Goal: Task Accomplishment & Management: Use online tool/utility

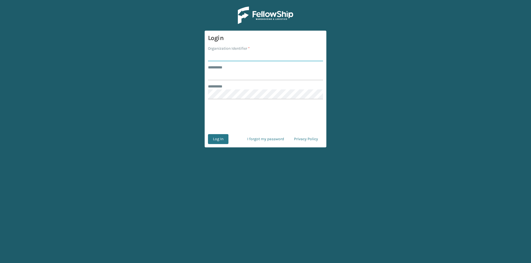
click at [223, 54] on input "Organization Identifier *" at bounding box center [265, 56] width 115 height 10
type input "FELLOWSHIP - WEST"
click at [236, 78] on input "******** *" at bounding box center [265, 75] width 115 height 10
type input "******"
click at [222, 142] on button "Log In" at bounding box center [218, 139] width 20 height 10
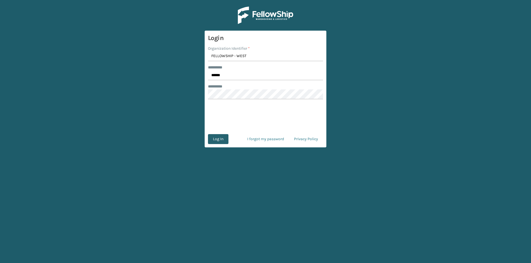
click at [216, 138] on button "Log In" at bounding box center [218, 139] width 20 height 10
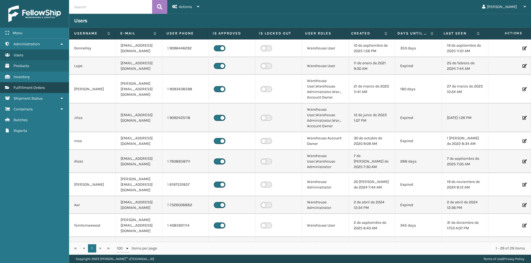
click at [48, 88] on link "Fulfillment Orders" at bounding box center [34, 87] width 69 height 11
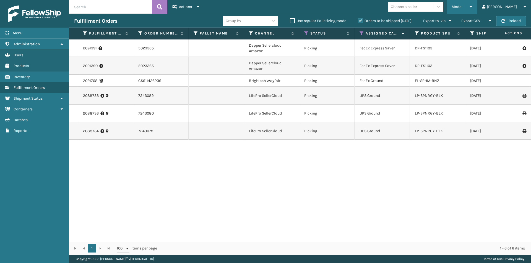
click at [477, 4] on div "Mode Regular Mode Picking Mode Labeling Mode Exit Scan Mode" at bounding box center [461, 7] width 30 height 14
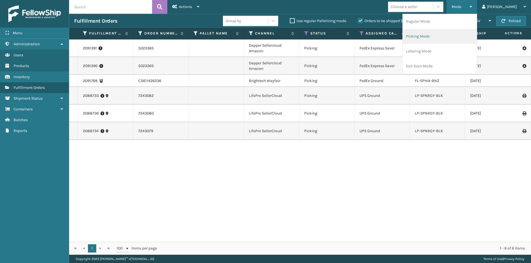
click at [448, 34] on li "Picking Mode" at bounding box center [440, 36] width 74 height 15
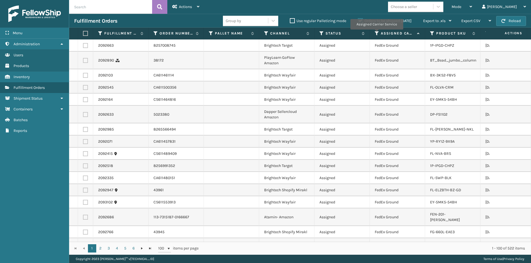
click at [376, 33] on icon at bounding box center [377, 33] width 4 height 5
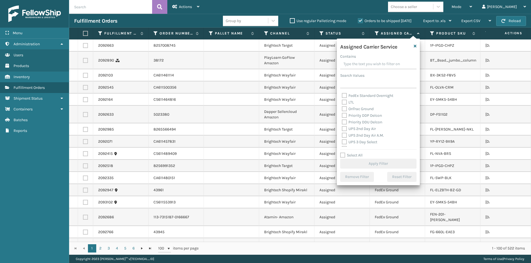
scroll to position [83, 0]
click at [345, 119] on label "UPS 2nd Day Air" at bounding box center [359, 118] width 34 height 5
click at [342, 119] on input "UPS 2nd Day Air" at bounding box center [342, 117] width 0 height 4
checkbox input "true"
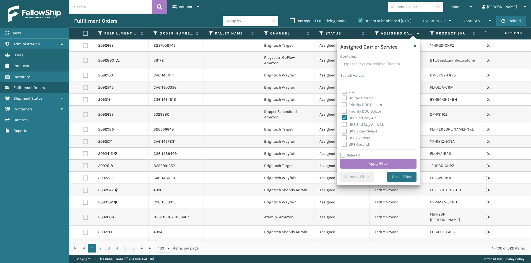
click at [345, 123] on label "UPS 2nd Day Air A.M." at bounding box center [363, 124] width 42 height 5
click at [342, 123] on input "UPS 2nd Day Air A.M." at bounding box center [342, 124] width 0 height 4
checkbox input "true"
click at [344, 109] on label "UPS Express" at bounding box center [356, 110] width 28 height 5
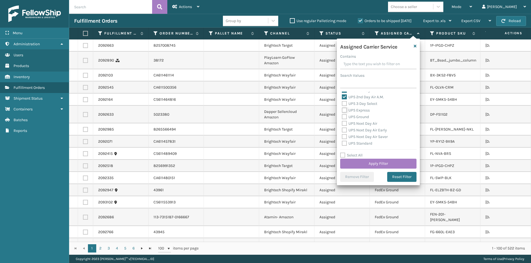
click at [342, 109] on input "UPS Express" at bounding box center [342, 109] width 0 height 4
checkbox input "true"
click at [345, 123] on label "UPS Next Day Air" at bounding box center [359, 123] width 35 height 5
click at [342, 123] on input "UPS Next Day Air" at bounding box center [342, 123] width 0 height 4
checkbox input "true"
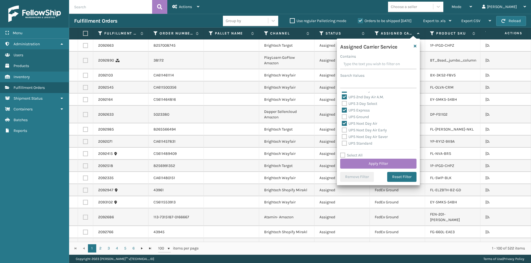
click at [345, 128] on label "UPS Next Day Air Early" at bounding box center [364, 130] width 45 height 5
click at [342, 128] on input "UPS Next Day Air Early" at bounding box center [342, 129] width 0 height 4
checkbox input "true"
click at [346, 137] on label "UPS Next Day Air Saver" at bounding box center [365, 137] width 46 height 5
click at [342, 137] on input "UPS Next Day Air Saver" at bounding box center [342, 136] width 0 height 4
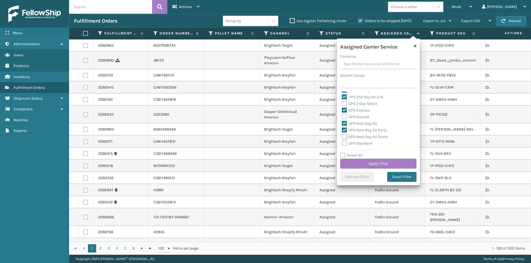
checkbox input "true"
click at [375, 164] on button "Apply Filter" at bounding box center [378, 164] width 76 height 10
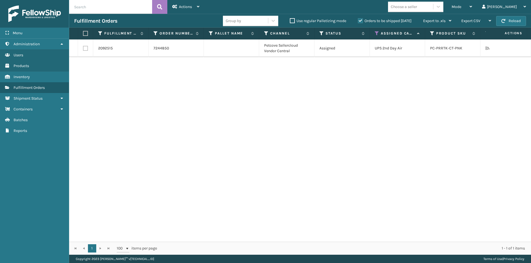
click at [85, 51] on td at bounding box center [85, 49] width 15 height 18
click at [84, 35] on label at bounding box center [84, 33] width 3 height 5
click at [83, 35] on input "checkbox" at bounding box center [83, 34] width 0 height 4
checkbox input "true"
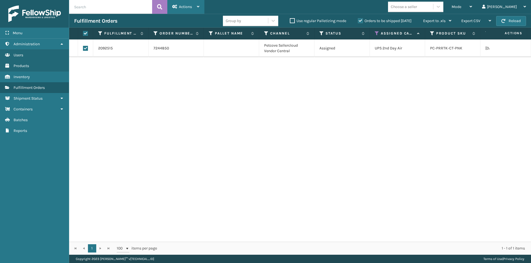
click at [177, 13] on div "Actions" at bounding box center [185, 7] width 27 height 14
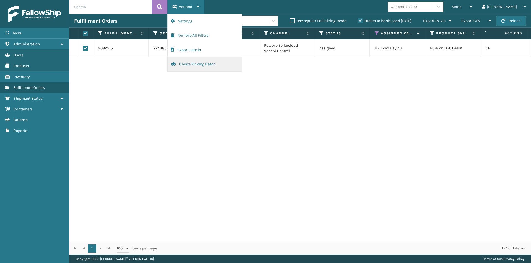
click at [194, 63] on button "Create Picking Batch" at bounding box center [205, 64] width 74 height 14
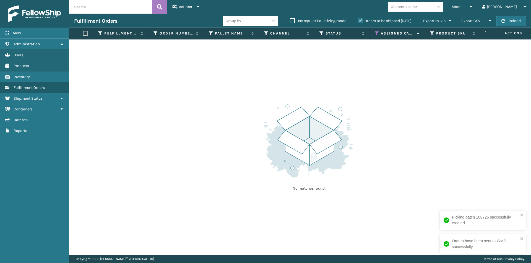
click at [376, 34] on icon at bounding box center [377, 33] width 4 height 5
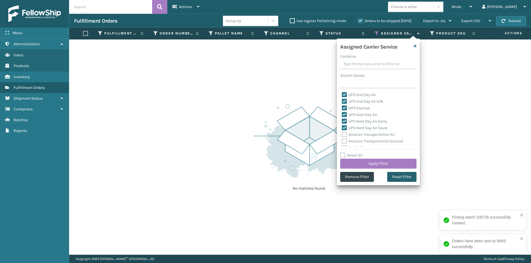
click at [405, 175] on button "Reset Filter" at bounding box center [401, 177] width 29 height 10
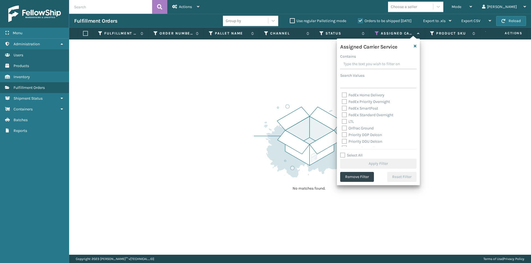
scroll to position [83, 0]
click at [343, 117] on label "UPS 2nd Day Air" at bounding box center [359, 118] width 34 height 5
click at [342, 117] on input "UPS 2nd Day Air" at bounding box center [342, 117] width 0 height 4
checkbox input "true"
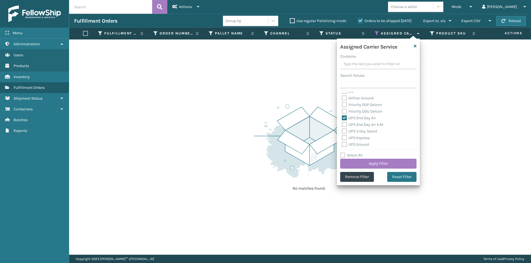
click at [343, 126] on label "UPS 2nd Day Air A.M." at bounding box center [363, 124] width 42 height 5
click at [342, 125] on input "UPS 2nd Day Air A.M." at bounding box center [342, 124] width 0 height 4
checkbox input "true"
click at [346, 130] on label "UPS 3 Day Select" at bounding box center [359, 131] width 35 height 5
click at [342, 130] on input "UPS 3 Day Select" at bounding box center [342, 130] width 0 height 4
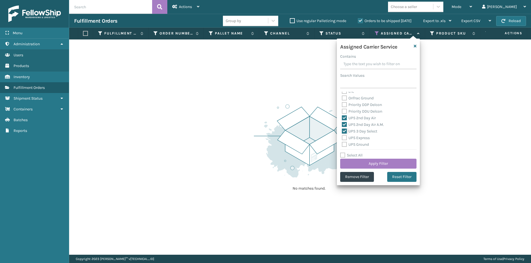
checkbox input "true"
drag, startPoint x: 344, startPoint y: 136, endPoint x: 346, endPoint y: 140, distance: 4.7
click at [344, 136] on label "UPS Express" at bounding box center [356, 138] width 28 height 5
click at [342, 136] on input "UPS Express" at bounding box center [342, 137] width 0 height 4
checkbox input "true"
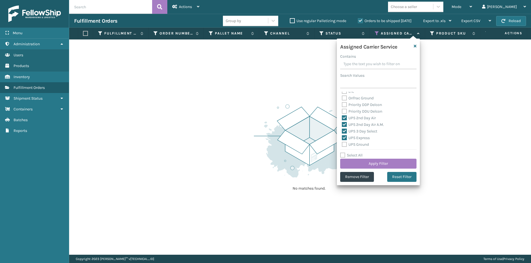
click at [345, 144] on label "UPS Ground" at bounding box center [355, 144] width 27 height 5
click at [342, 144] on input "UPS Ground" at bounding box center [342, 144] width 0 height 4
checkbox input "true"
click at [344, 124] on label "UPS Next Day Air" at bounding box center [359, 123] width 35 height 5
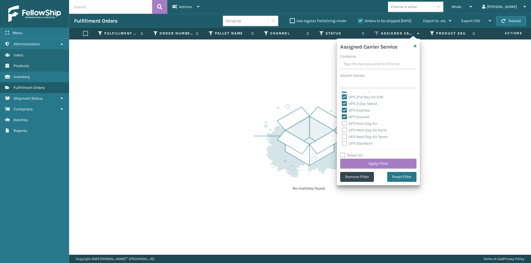
click at [342, 124] on input "UPS Next Day Air" at bounding box center [342, 123] width 0 height 4
checkbox input "true"
click at [344, 130] on label "UPS Next Day Air Early" at bounding box center [364, 130] width 45 height 5
click at [342, 130] on input "UPS Next Day Air Early" at bounding box center [342, 129] width 0 height 4
checkbox input "true"
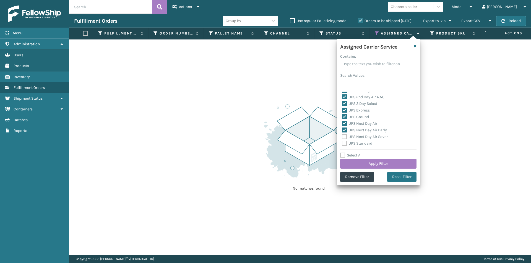
click at [345, 137] on label "UPS Next Day Air Saver" at bounding box center [365, 137] width 46 height 5
click at [342, 137] on input "UPS Next Day Air Saver" at bounding box center [342, 136] width 0 height 4
checkbox input "true"
click at [344, 145] on label "UPS Standard" at bounding box center [357, 143] width 30 height 5
click at [342, 144] on input "UPS Standard" at bounding box center [342, 142] width 0 height 4
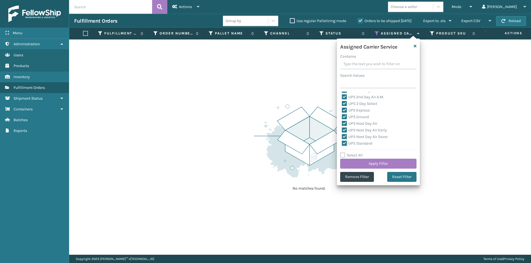
checkbox input "true"
click at [344, 123] on label "UPS SurePost 1LB or Greater" at bounding box center [369, 122] width 54 height 5
click at [342, 123] on input "UPS SurePost 1LB or Greater" at bounding box center [342, 121] width 0 height 4
checkbox input "true"
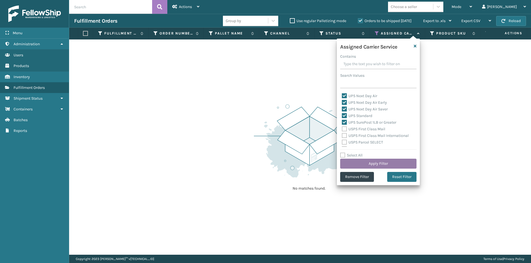
click at [385, 164] on button "Apply Filter" at bounding box center [378, 164] width 76 height 10
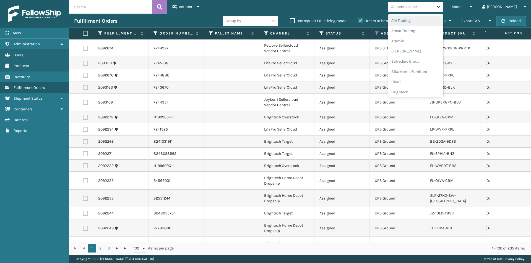
click at [443, 10] on div at bounding box center [438, 7] width 10 height 10
click at [430, 30] on div "Arosa Trading" at bounding box center [415, 31] width 55 height 10
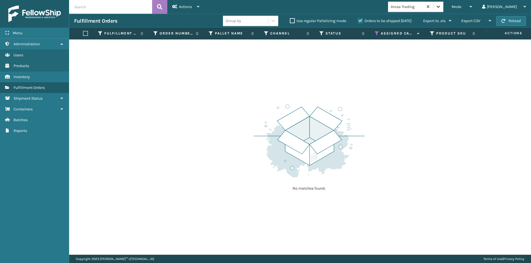
click at [441, 6] on icon at bounding box center [438, 7] width 6 height 6
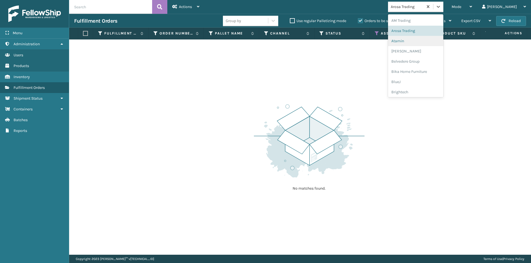
click at [419, 42] on div "Atamin" at bounding box center [415, 41] width 55 height 10
click at [441, 7] on icon at bounding box center [438, 7] width 6 height 6
click at [428, 55] on div "[PERSON_NAME]" at bounding box center [415, 51] width 55 height 10
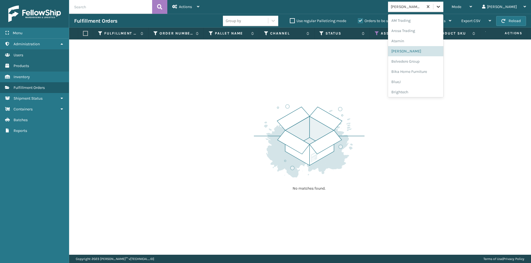
click at [441, 9] on icon at bounding box center [438, 7] width 6 height 6
click at [424, 60] on div "Belvedere Group" at bounding box center [415, 61] width 55 height 10
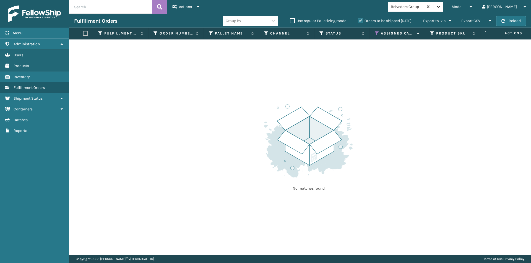
click at [441, 8] on icon at bounding box center [438, 7] width 6 height 6
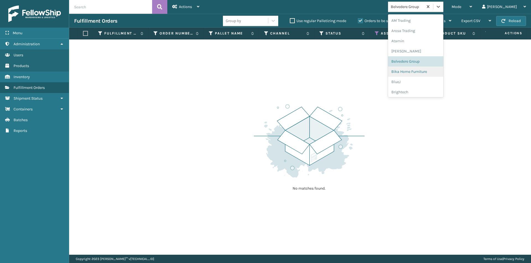
click at [429, 70] on div "Bika Home Furniture" at bounding box center [415, 72] width 55 height 10
click at [441, 9] on icon at bounding box center [438, 7] width 6 height 6
click at [418, 80] on div "BlueJ" at bounding box center [415, 82] width 55 height 10
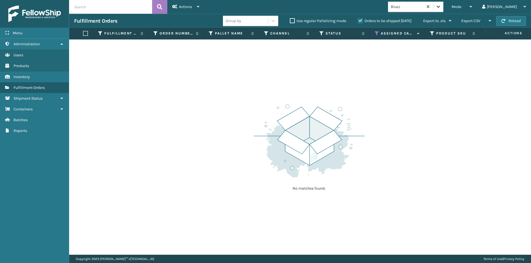
click at [441, 8] on icon at bounding box center [438, 7] width 6 height 6
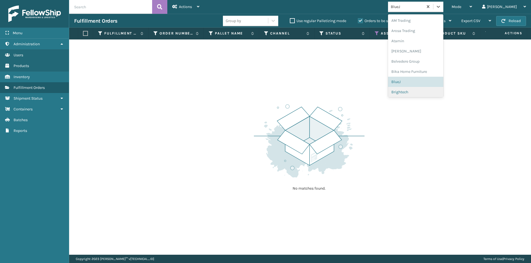
click at [423, 89] on div "Brightech" at bounding box center [415, 92] width 55 height 10
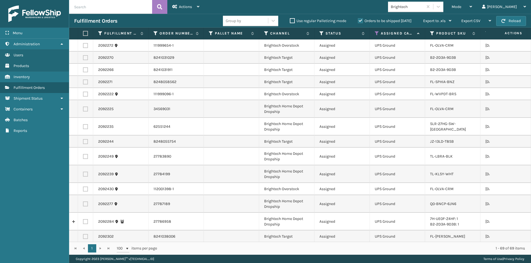
click at [86, 34] on label at bounding box center [84, 33] width 3 height 5
click at [83, 34] on input "checkbox" at bounding box center [83, 34] width 0 height 4
checkbox input "true"
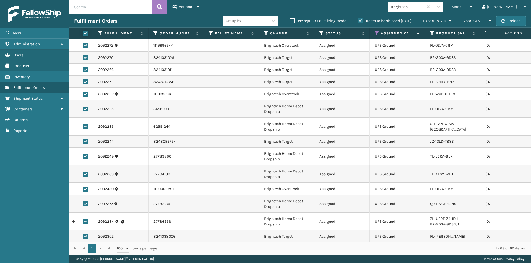
checkbox input "true"
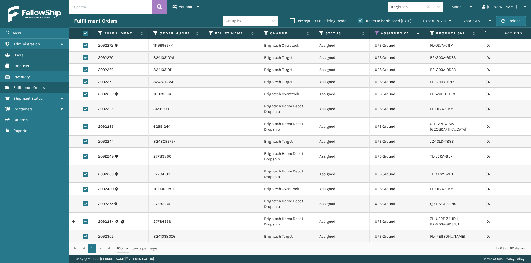
checkbox input "true"
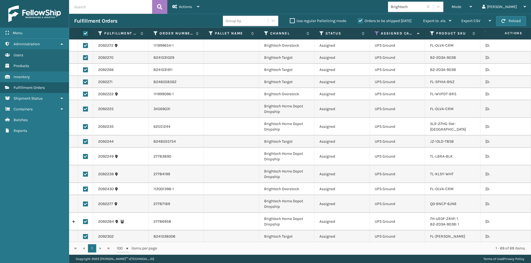
checkbox input "true"
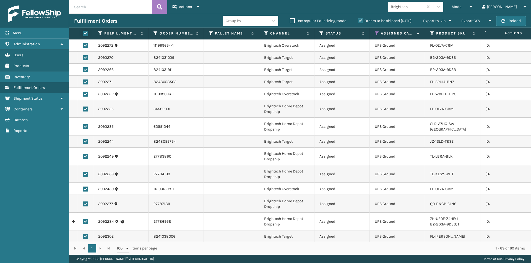
checkbox input "true"
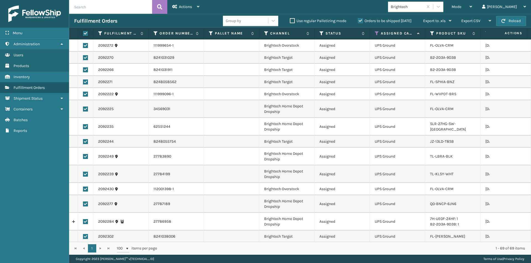
checkbox input "true"
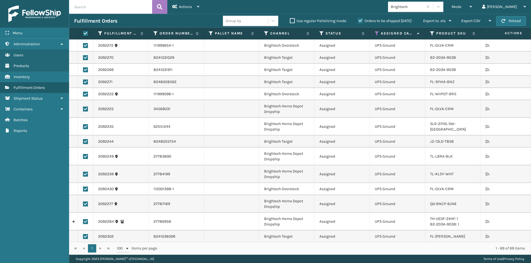
checkbox input "true"
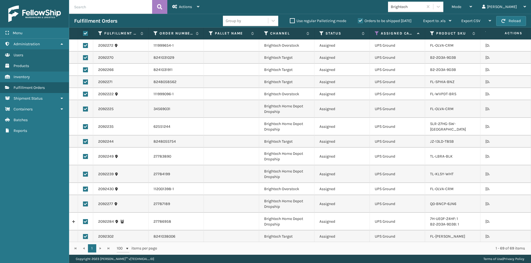
checkbox input "true"
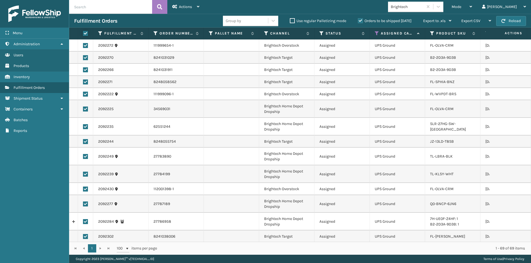
checkbox input "true"
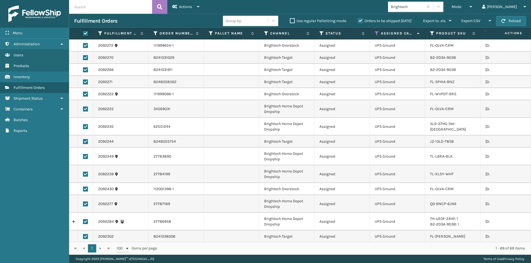
checkbox input "true"
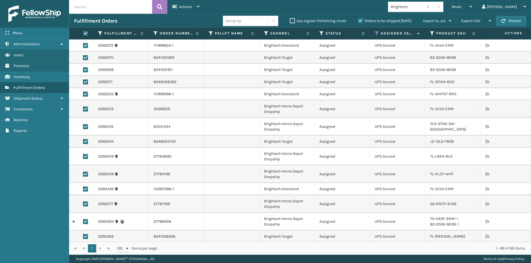
checkbox input "true"
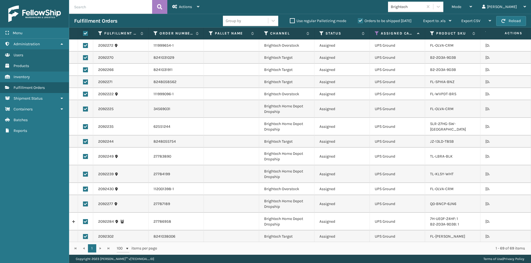
checkbox input "true"
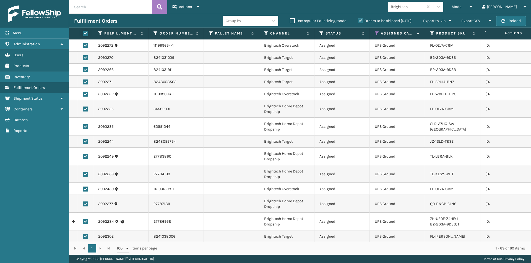
checkbox input "true"
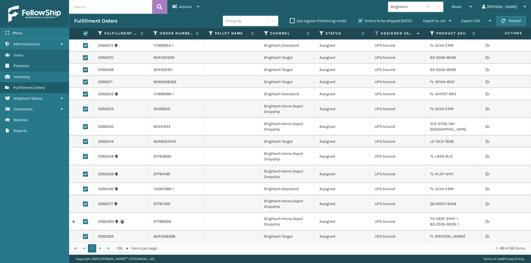
checkbox input "true"
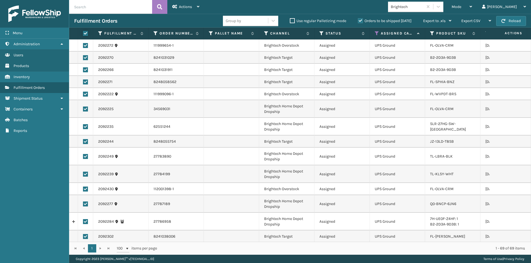
checkbox input "true"
click at [189, 10] on div "Actions" at bounding box center [185, 7] width 27 height 14
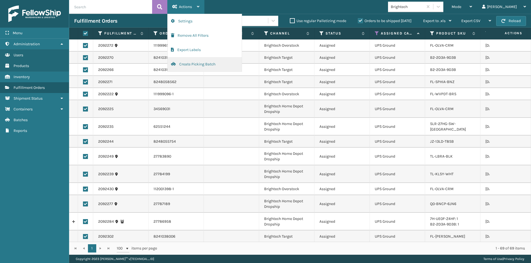
click at [188, 64] on button "Create Picking Batch" at bounding box center [205, 64] width 74 height 14
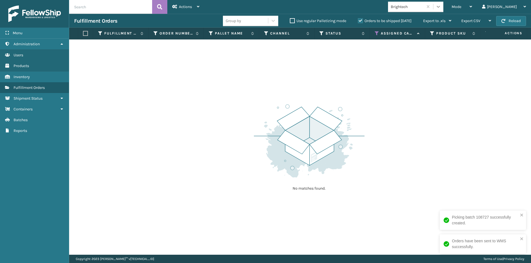
click at [441, 9] on icon at bounding box center [438, 7] width 6 height 6
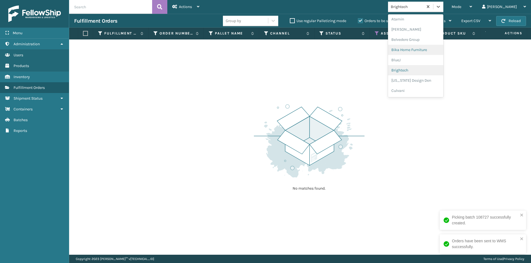
scroll to position [31, 0]
click at [431, 70] on div "[US_STATE] Design Den" at bounding box center [415, 71] width 55 height 10
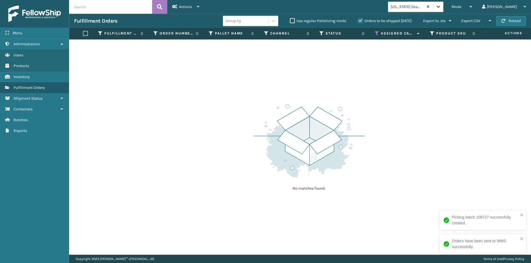
click at [441, 6] on icon at bounding box center [438, 7] width 6 height 6
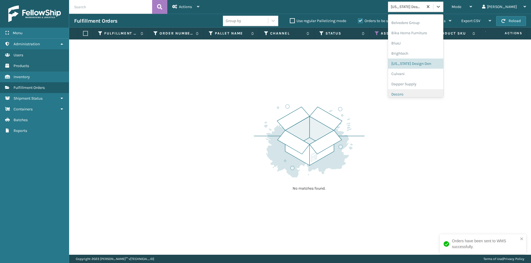
scroll to position [69, 0]
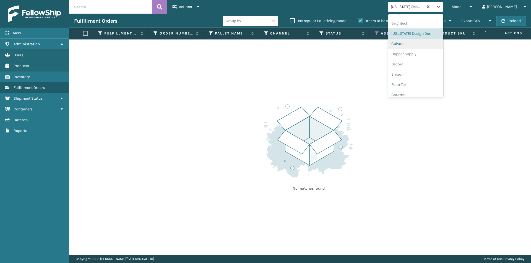
click at [423, 42] on div "Culvani" at bounding box center [415, 44] width 55 height 10
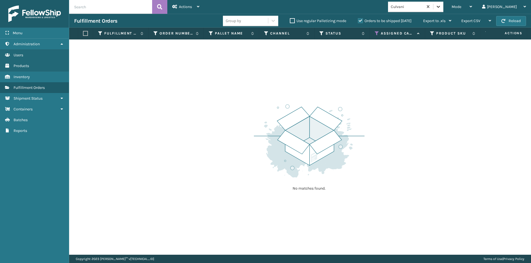
click at [441, 5] on icon at bounding box center [438, 7] width 6 height 6
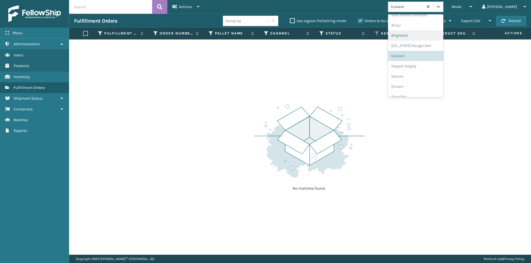
scroll to position [79, 0]
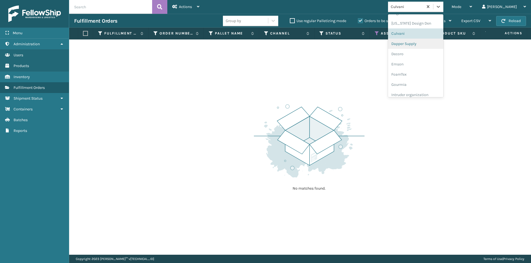
click at [427, 47] on div "Dapper Supply" at bounding box center [415, 44] width 55 height 10
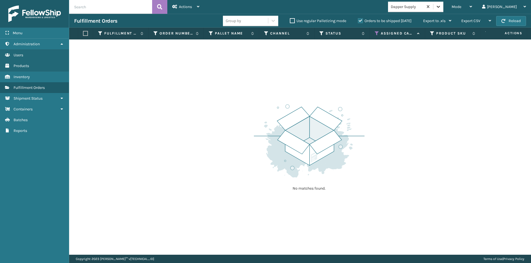
click at [440, 7] on icon at bounding box center [438, 7] width 3 height 2
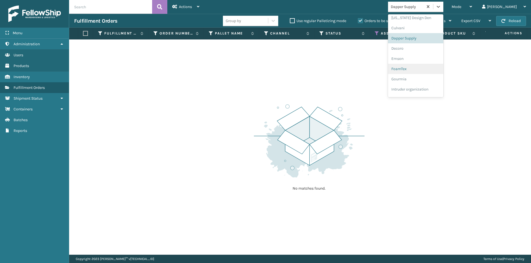
scroll to position [89, 0]
click at [418, 43] on div "Decoro" at bounding box center [415, 44] width 55 height 10
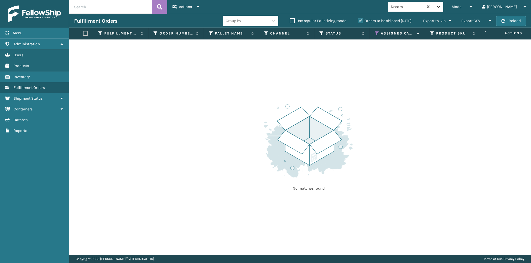
click at [441, 7] on icon at bounding box center [438, 7] width 6 height 6
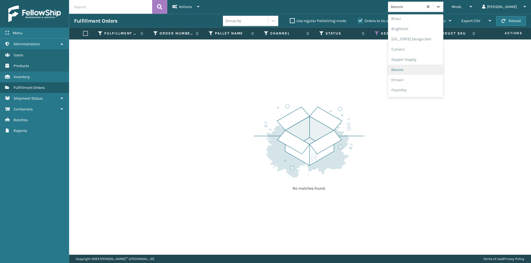
scroll to position [72, 0]
click at [422, 70] on div "Emson" at bounding box center [415, 71] width 55 height 10
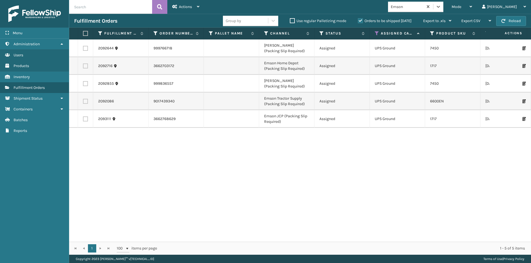
click at [85, 35] on label at bounding box center [84, 33] width 3 height 5
click at [83, 35] on input "checkbox" at bounding box center [83, 34] width 0 height 4
checkbox input "true"
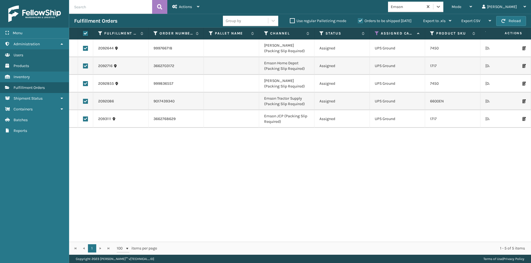
checkbox input "true"
click at [190, 9] on div "Actions" at bounding box center [185, 7] width 27 height 14
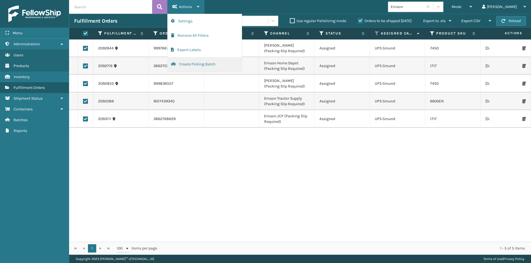
click at [188, 63] on button "Create Picking Batch" at bounding box center [205, 64] width 74 height 14
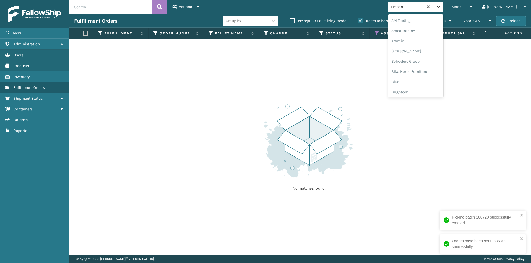
click at [443, 9] on div at bounding box center [438, 7] width 10 height 10
click at [426, 74] on div "FoamTex" at bounding box center [415, 71] width 55 height 10
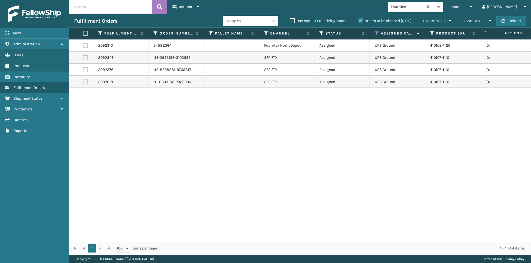
click at [82, 33] on th at bounding box center [85, 34] width 15 height 12
click at [85, 34] on label at bounding box center [84, 33] width 3 height 5
click at [83, 34] on input "checkbox" at bounding box center [83, 34] width 0 height 4
checkbox input "true"
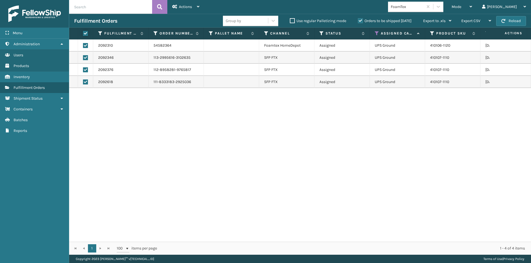
checkbox input "true"
click at [195, 8] on div "Actions" at bounding box center [185, 7] width 27 height 14
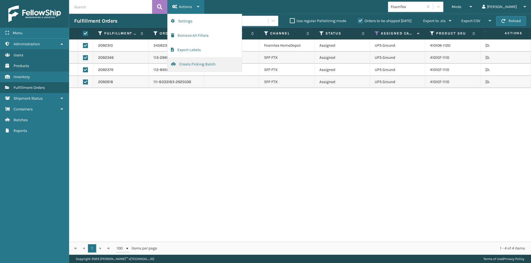
click at [196, 66] on button "Create Picking Batch" at bounding box center [205, 64] width 74 height 14
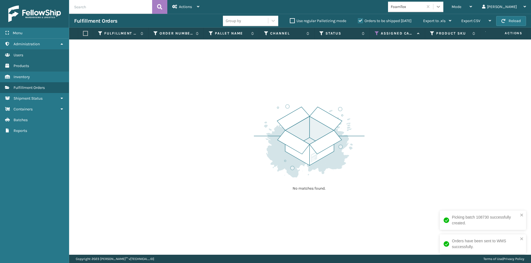
click at [440, 7] on icon at bounding box center [438, 7] width 3 height 2
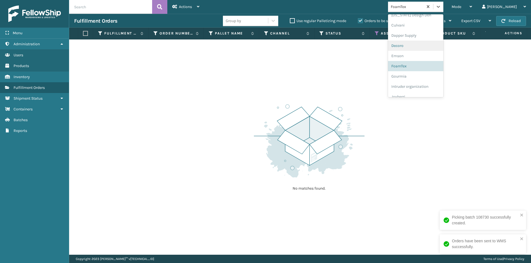
scroll to position [120, 0]
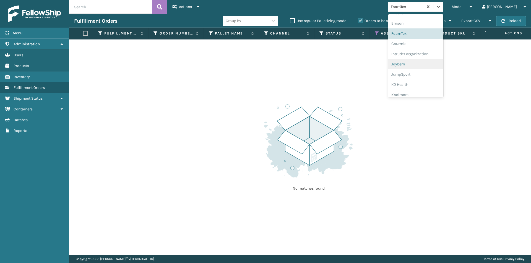
click at [424, 64] on div "Joyberri" at bounding box center [415, 64] width 55 height 10
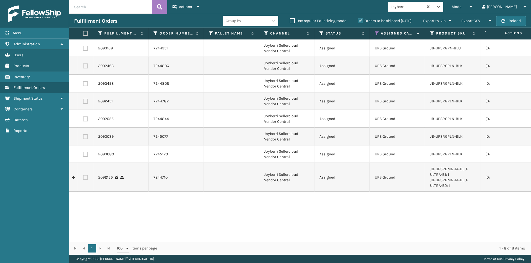
click at [86, 35] on label at bounding box center [84, 33] width 3 height 5
click at [83, 35] on input "checkbox" at bounding box center [83, 34] width 0 height 4
checkbox input "true"
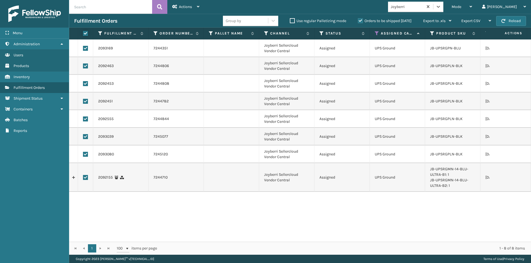
checkbox input "true"
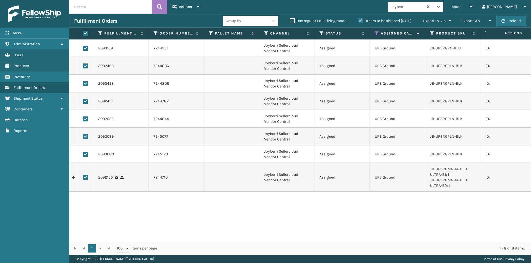
checkbox input "true"
click at [190, 7] on span "Actions" at bounding box center [185, 6] width 13 height 5
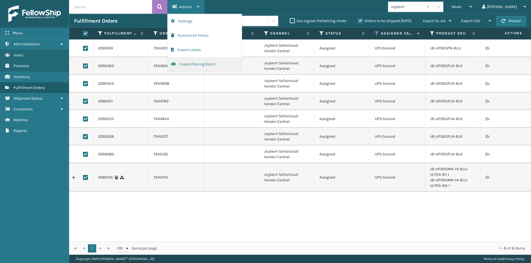
click at [188, 64] on button "Create Picking Batch" at bounding box center [205, 64] width 74 height 14
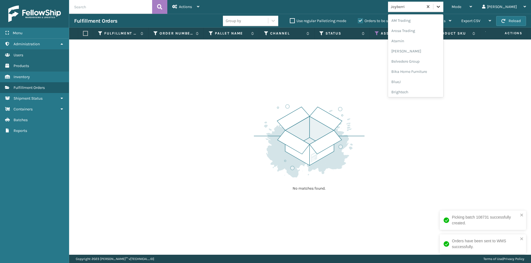
click at [440, 7] on icon at bounding box center [438, 7] width 3 height 2
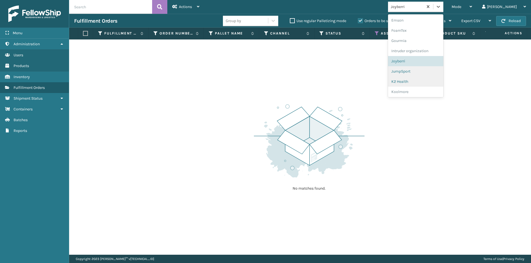
click at [430, 76] on div "JumpSport" at bounding box center [415, 71] width 55 height 10
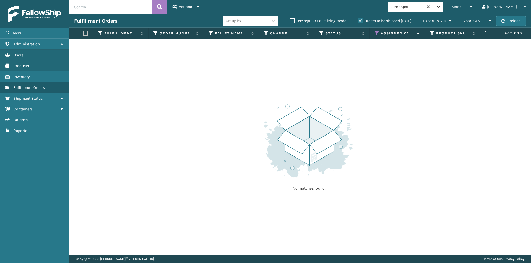
click at [441, 8] on icon at bounding box center [438, 7] width 6 height 6
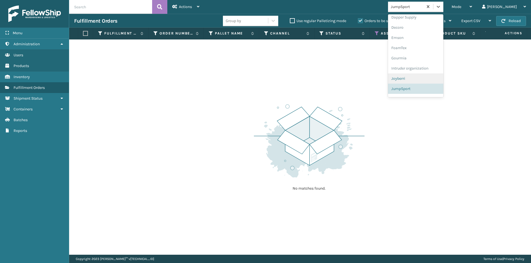
scroll to position [133, 0]
click at [426, 72] on div "K2 Health" at bounding box center [415, 71] width 55 height 10
click at [441, 6] on icon at bounding box center [438, 7] width 6 height 6
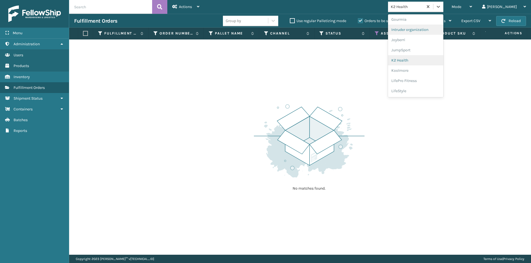
scroll to position [171, 0]
click at [426, 47] on div "Koolmore" at bounding box center [415, 44] width 55 height 10
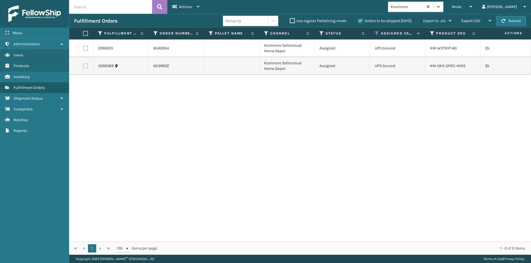
click at [86, 31] on label at bounding box center [84, 33] width 3 height 5
click at [83, 32] on input "checkbox" at bounding box center [83, 34] width 0 height 4
checkbox input "true"
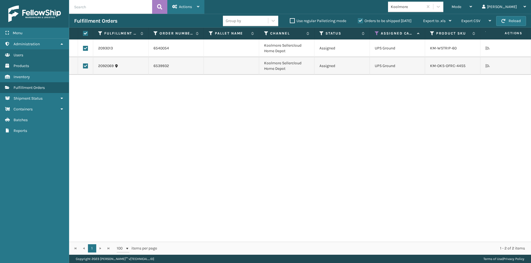
click at [196, 9] on div "Actions" at bounding box center [185, 7] width 27 height 14
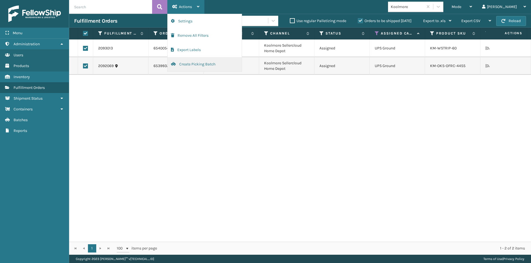
click at [197, 65] on button "Create Picking Batch" at bounding box center [205, 64] width 74 height 14
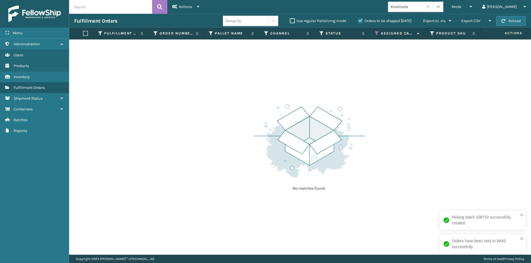
click at [441, 8] on icon at bounding box center [438, 7] width 6 height 6
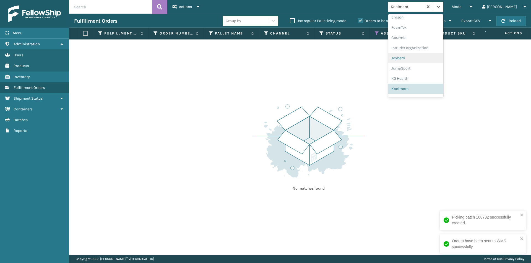
scroll to position [154, 0]
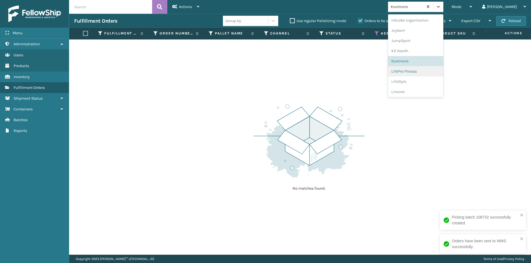
click at [425, 72] on div "LifePro Fitness" at bounding box center [415, 71] width 55 height 10
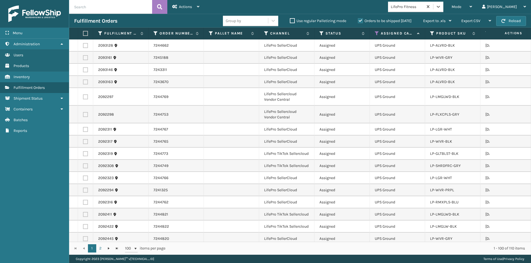
click at [86, 34] on label at bounding box center [84, 33] width 3 height 5
click at [83, 34] on input "checkbox" at bounding box center [83, 34] width 0 height 4
checkbox input "true"
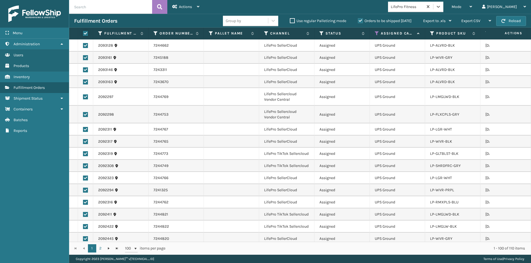
checkbox input "true"
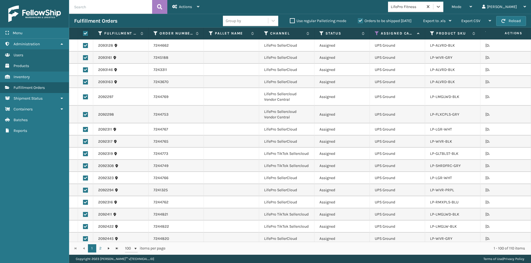
checkbox input "true"
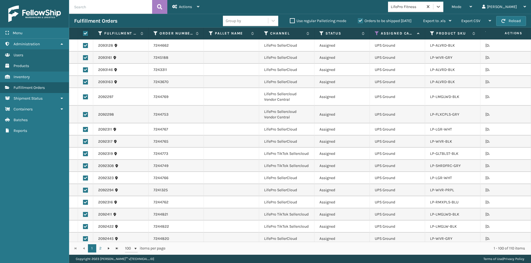
checkbox input "true"
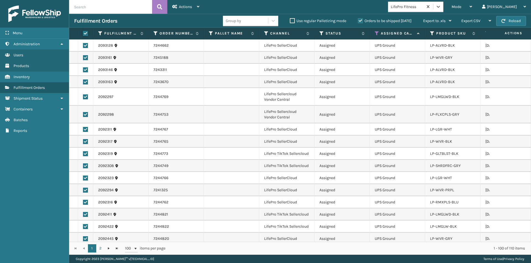
checkbox input "true"
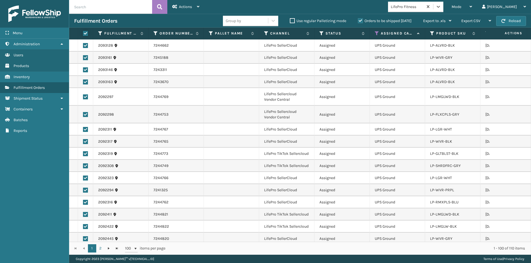
checkbox input "true"
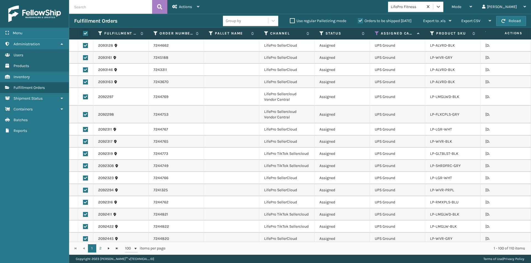
checkbox input "true"
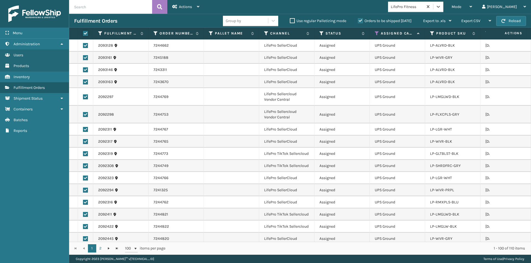
checkbox input "true"
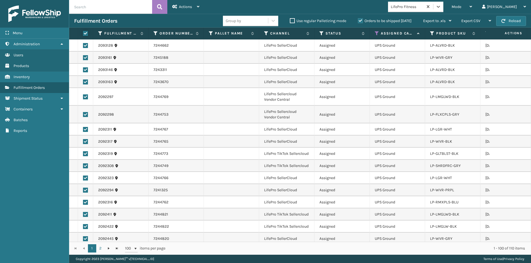
checkbox input "true"
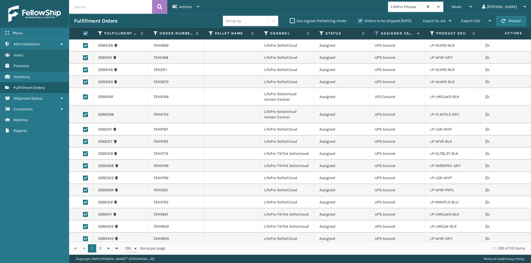
checkbox input "true"
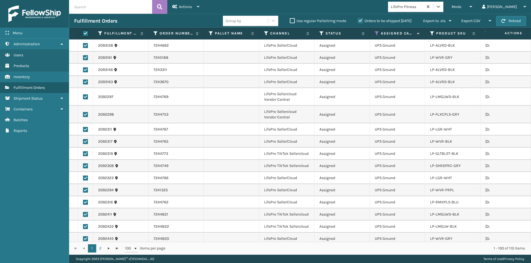
checkbox input "true"
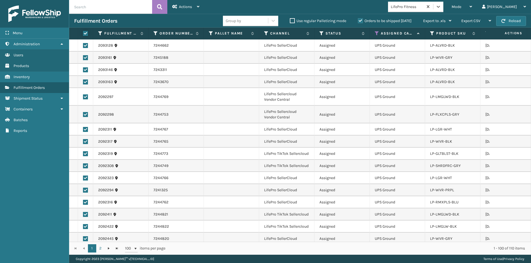
checkbox input "true"
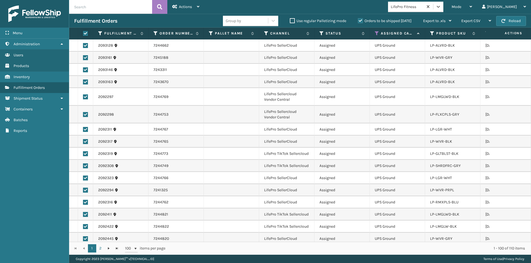
checkbox input "true"
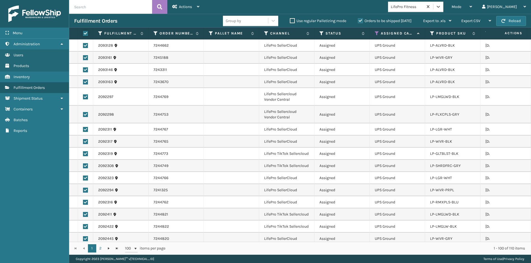
checkbox input "true"
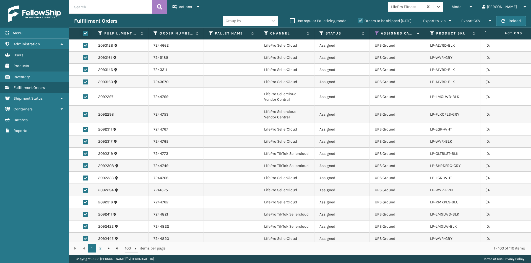
checkbox input "true"
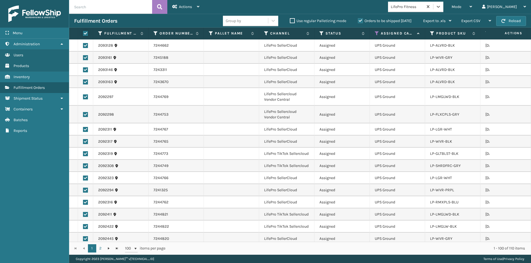
checkbox input "true"
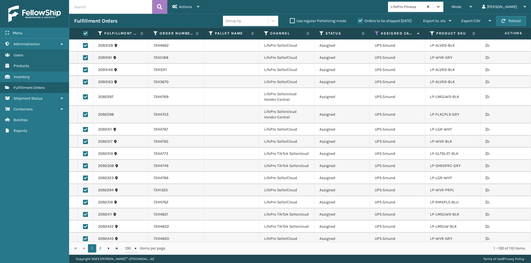
checkbox input "true"
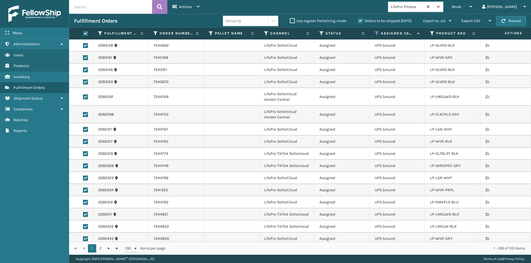
checkbox input "true"
click at [200, 8] on div "Actions Settings Remove All Filters Export Labels Create Picking Batch" at bounding box center [185, 7] width 37 height 14
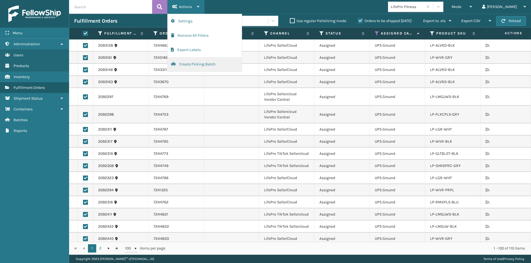
click at [203, 64] on button "Create Picking Batch" at bounding box center [205, 64] width 74 height 14
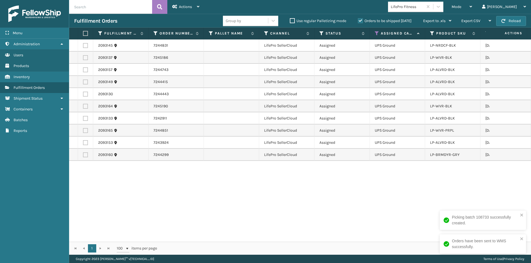
click at [86, 35] on label at bounding box center [84, 33] width 3 height 5
click at [83, 35] on input "checkbox" at bounding box center [83, 34] width 0 height 4
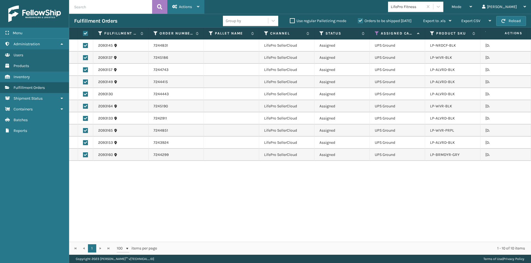
click at [181, 7] on span "Actions" at bounding box center [185, 6] width 13 height 5
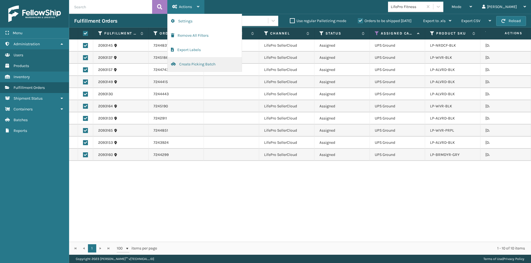
click at [200, 62] on button "Create Picking Batch" at bounding box center [205, 64] width 74 height 14
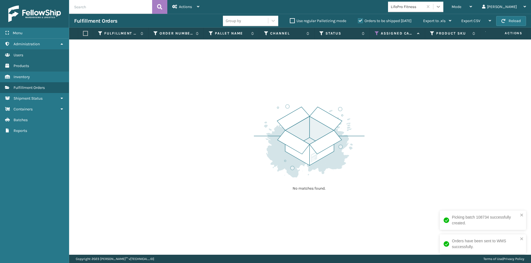
click at [441, 8] on icon at bounding box center [438, 7] width 6 height 6
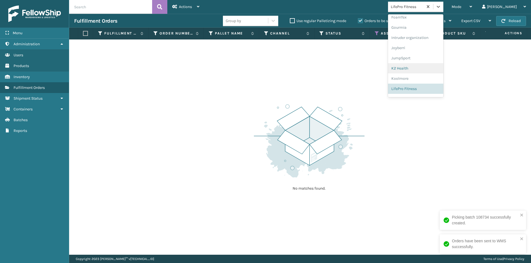
scroll to position [164, 0]
click at [420, 82] on div "Lincove" at bounding box center [415, 82] width 55 height 10
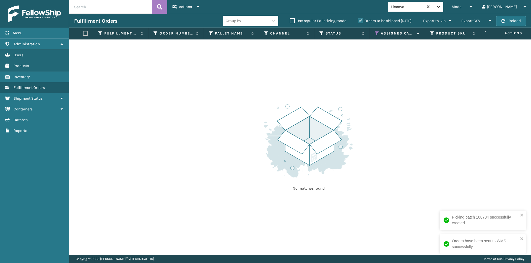
click at [441, 9] on icon at bounding box center [438, 7] width 6 height 6
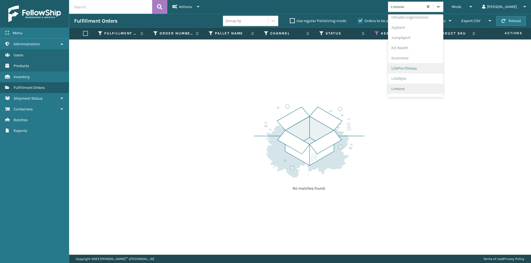
scroll to position [175, 0]
click at [423, 80] on div "loft & Ivy" at bounding box center [415, 81] width 55 height 10
click at [441, 9] on icon at bounding box center [438, 7] width 6 height 6
click at [424, 92] on div "[PERSON_NAME]" at bounding box center [415, 91] width 55 height 10
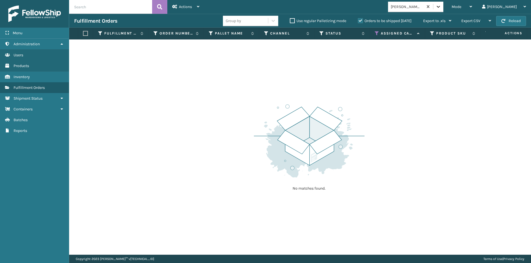
click at [441, 9] on icon at bounding box center [438, 7] width 6 height 6
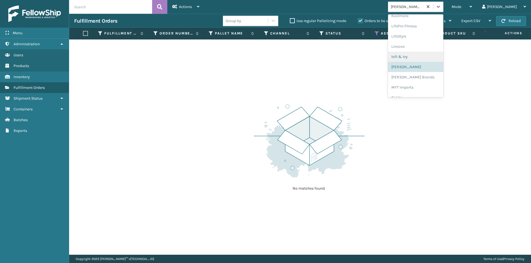
scroll to position [230, 0]
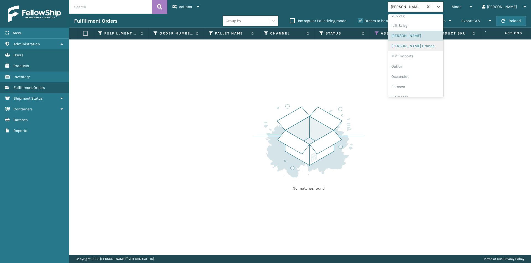
click at [428, 46] on div "[PERSON_NAME] Brands" at bounding box center [415, 46] width 55 height 10
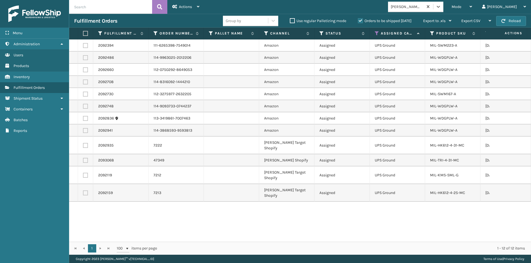
click at [85, 34] on label at bounding box center [84, 33] width 3 height 5
click at [83, 34] on input "checkbox" at bounding box center [83, 34] width 0 height 4
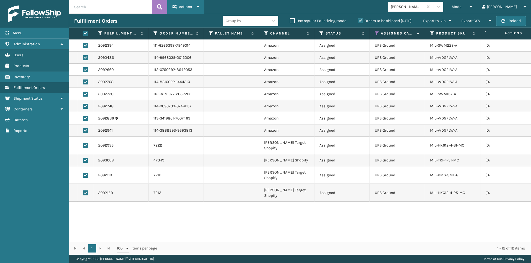
click at [197, 9] on div "Actions" at bounding box center [185, 7] width 27 height 14
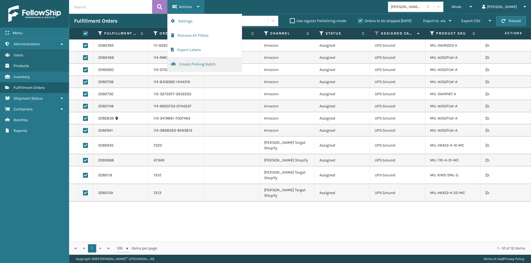
click at [194, 66] on button "Create Picking Batch" at bounding box center [205, 64] width 74 height 14
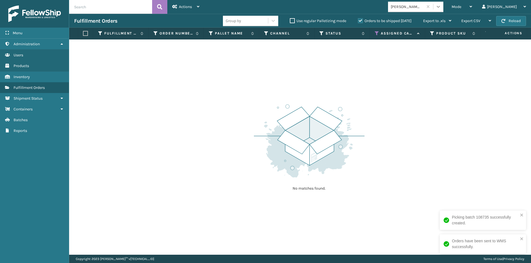
click at [441, 7] on icon at bounding box center [438, 7] width 6 height 6
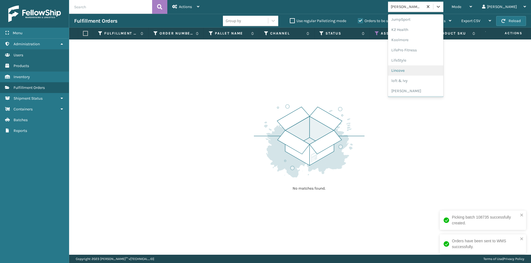
scroll to position [203, 0]
click at [432, 86] on div "MYT Imports" at bounding box center [415, 84] width 55 height 10
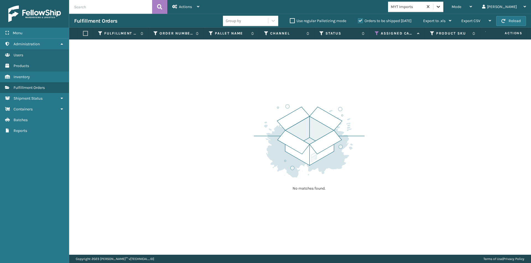
click at [441, 7] on icon at bounding box center [438, 7] width 6 height 6
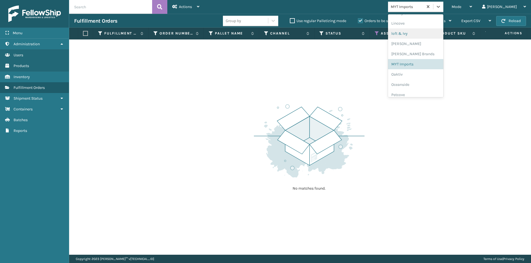
scroll to position [257, 0]
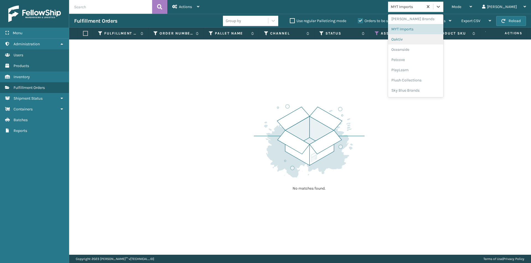
click at [419, 41] on div "Oaktiv" at bounding box center [415, 39] width 55 height 10
click at [441, 5] on icon at bounding box center [438, 7] width 6 height 6
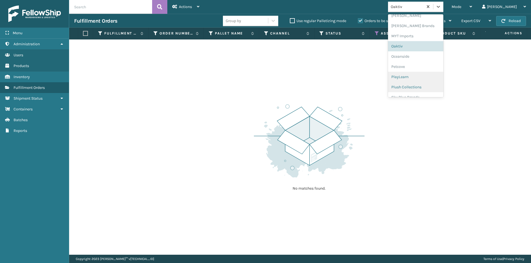
scroll to position [277, 0]
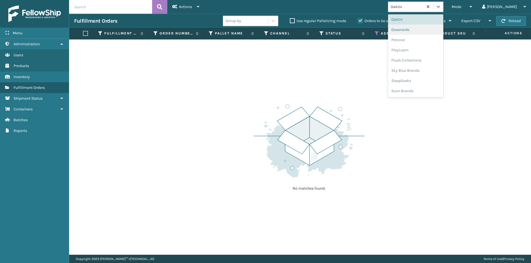
click at [423, 33] on div "Oceanside" at bounding box center [415, 30] width 55 height 10
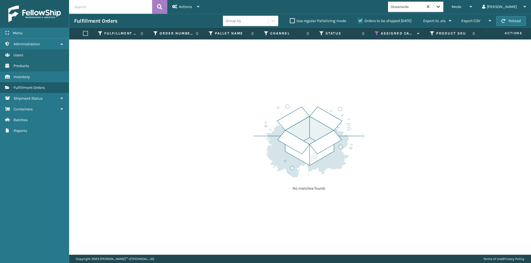
click at [441, 5] on icon at bounding box center [438, 7] width 6 height 6
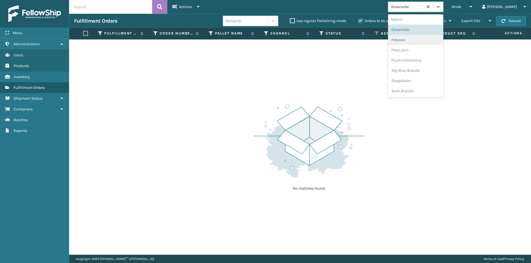
click at [421, 40] on div "Petcove" at bounding box center [415, 40] width 55 height 10
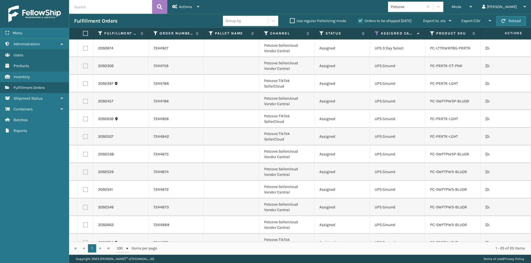
click at [85, 35] on label at bounding box center [84, 33] width 3 height 5
click at [83, 35] on input "checkbox" at bounding box center [83, 34] width 0 height 4
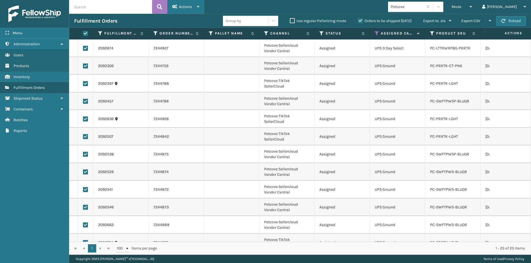
click at [195, 9] on div "Actions" at bounding box center [185, 7] width 27 height 14
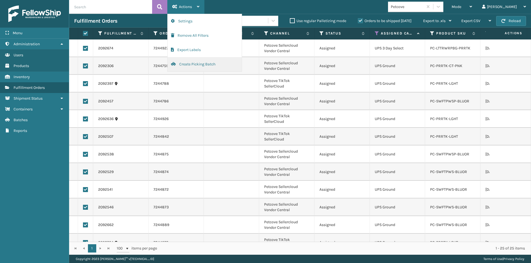
click at [189, 64] on button "Create Picking Batch" at bounding box center [205, 64] width 74 height 14
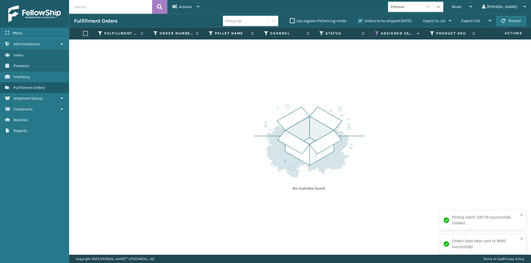
click at [441, 7] on icon at bounding box center [438, 7] width 6 height 6
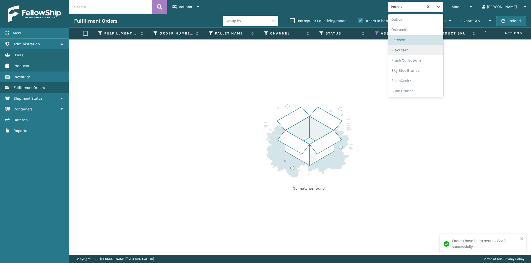
click at [426, 52] on div "PlayLearn" at bounding box center [415, 50] width 55 height 10
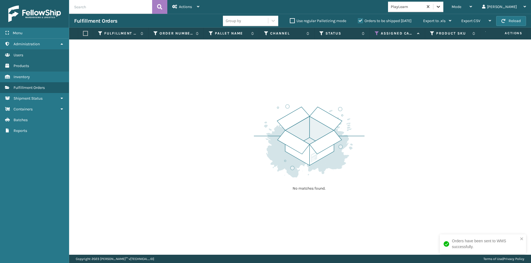
click at [440, 7] on icon at bounding box center [438, 7] width 3 height 2
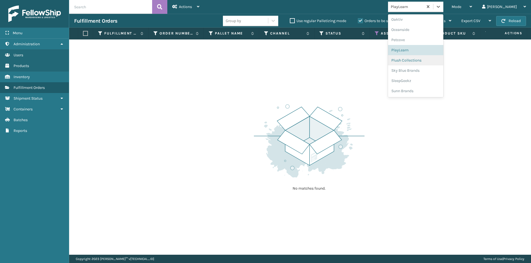
click at [423, 60] on div "Plush Collections" at bounding box center [415, 60] width 55 height 10
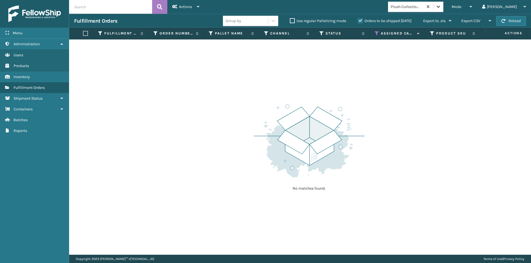
click at [443, 10] on div at bounding box center [438, 7] width 10 height 10
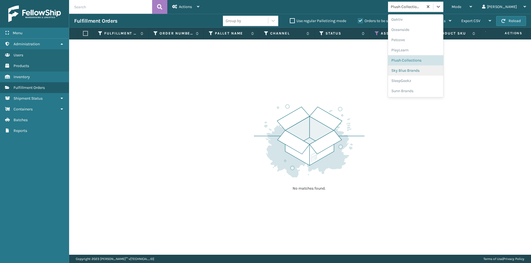
click at [426, 71] on div "Sky Blue Brands" at bounding box center [415, 71] width 55 height 10
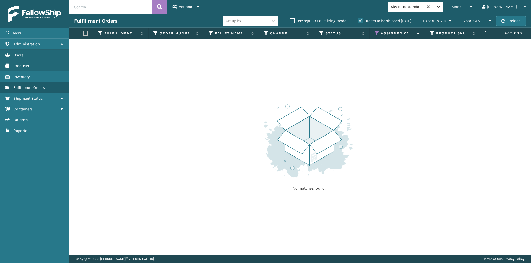
click at [443, 10] on div at bounding box center [438, 7] width 10 height 10
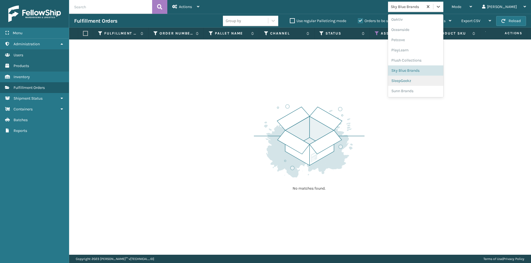
click at [431, 80] on div "SleepGeekz" at bounding box center [415, 81] width 55 height 10
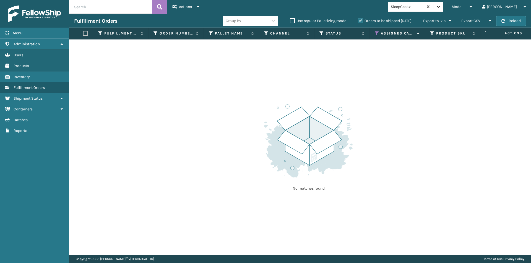
click at [441, 6] on icon at bounding box center [438, 7] width 6 height 6
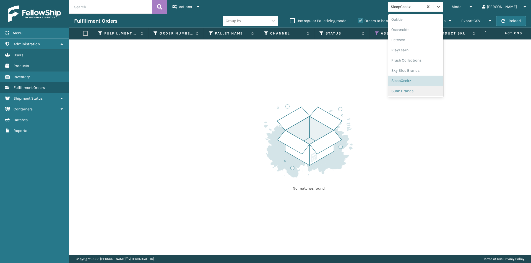
click at [430, 90] on div "Sunn Brands" at bounding box center [415, 91] width 55 height 10
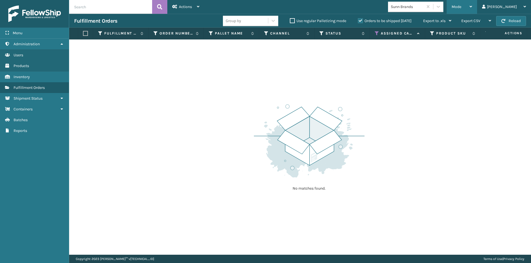
click at [477, 7] on div "Mode Regular Mode Picking Mode Labeling Mode Exit Scan Mode" at bounding box center [461, 7] width 30 height 14
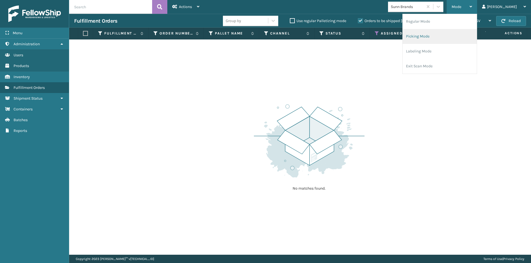
click at [456, 37] on li "Picking Mode" at bounding box center [440, 36] width 74 height 15
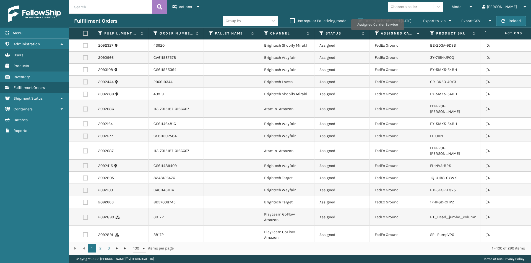
click at [377, 34] on icon at bounding box center [377, 33] width 4 height 5
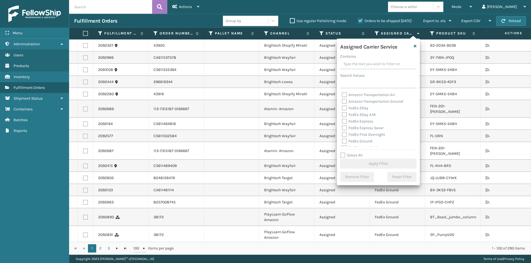
click at [345, 108] on label "FedEx 2Day" at bounding box center [355, 108] width 27 height 5
click at [342, 108] on input "FedEx 2Day" at bounding box center [342, 107] width 0 height 4
click at [345, 114] on label "FedEx 2Day A.M." at bounding box center [359, 115] width 35 height 5
click at [342, 114] on input "FedEx 2Day A.M." at bounding box center [342, 114] width 0 height 4
click at [344, 121] on label "FedEx Express" at bounding box center [357, 121] width 31 height 5
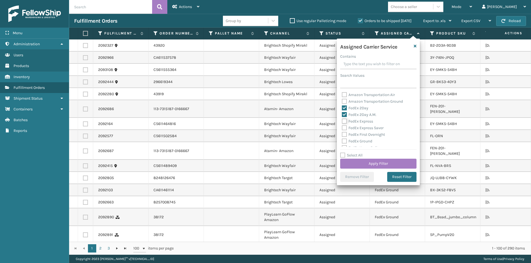
click at [342, 121] on input "FedEx Express" at bounding box center [342, 120] width 0 height 4
click at [391, 166] on button "Apply Filter" at bounding box center [378, 164] width 76 height 10
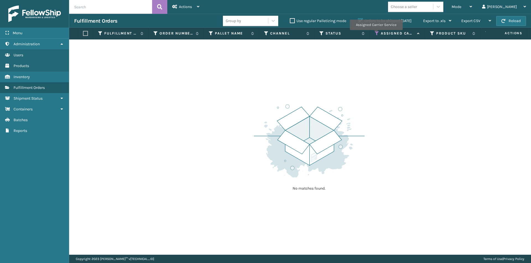
click at [376, 34] on icon at bounding box center [377, 33] width 4 height 5
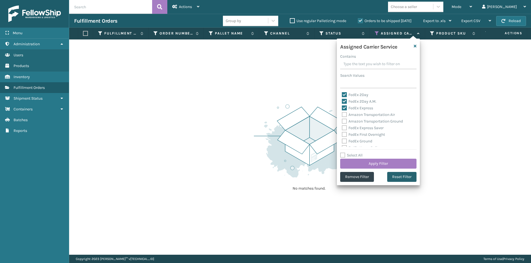
click at [407, 180] on button "Reset Filter" at bounding box center [401, 177] width 29 height 10
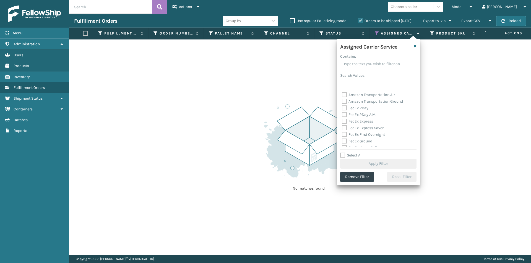
click at [344, 108] on label "FedEx 2Day" at bounding box center [355, 108] width 27 height 5
click at [342, 108] on input "FedEx 2Day" at bounding box center [342, 107] width 0 height 4
click at [343, 117] on label "FedEx 2Day A.M." at bounding box center [359, 115] width 35 height 5
click at [342, 115] on input "FedEx 2Day A.M." at bounding box center [342, 114] width 0 height 4
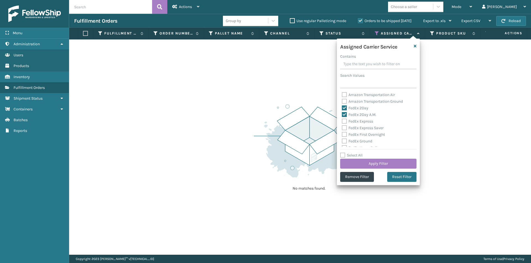
click at [343, 121] on label "FedEx Express" at bounding box center [357, 121] width 31 height 5
click at [342, 121] on input "FedEx Express" at bounding box center [342, 120] width 0 height 4
click at [344, 128] on label "FedEx Express Saver" at bounding box center [363, 128] width 42 height 5
click at [342, 128] on input "FedEx Express Saver" at bounding box center [342, 127] width 0 height 4
click at [345, 134] on label "FedEx First Overnight" at bounding box center [363, 134] width 43 height 5
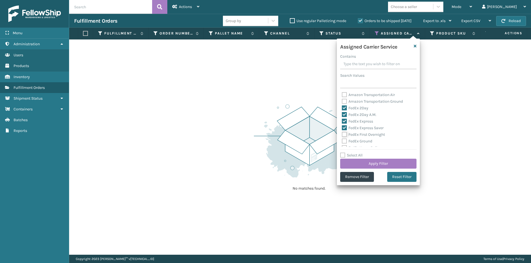
click at [342, 134] on input "FedEx First Overnight" at bounding box center [342, 134] width 0 height 4
click at [344, 142] on label "FedEx Ground" at bounding box center [357, 141] width 30 height 5
click at [342, 142] on input "FedEx Ground" at bounding box center [342, 140] width 0 height 4
click at [345, 121] on label "FedEx Home Delivery" at bounding box center [363, 120] width 43 height 5
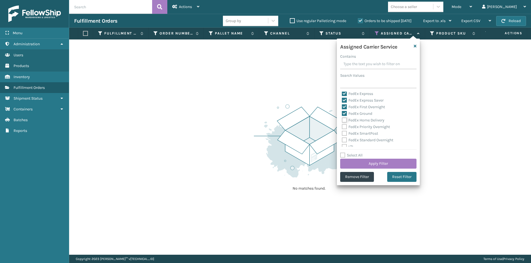
click at [342, 121] on input "FedEx Home Delivery" at bounding box center [342, 119] width 0 height 4
click at [344, 127] on label "FedEx Priority Overnight" at bounding box center [366, 127] width 48 height 5
click at [342, 127] on input "FedEx Priority Overnight" at bounding box center [342, 126] width 0 height 4
click at [344, 133] on label "FedEx SmartPost" at bounding box center [360, 133] width 36 height 5
click at [342, 133] on input "FedEx SmartPost" at bounding box center [342, 132] width 0 height 4
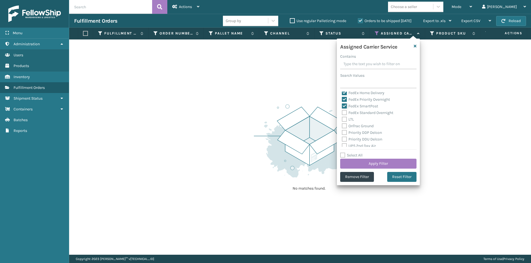
scroll to position [55, 0]
click at [343, 113] on label "FedEx Standard Overnight" at bounding box center [367, 112] width 51 height 5
click at [342, 113] on input "FedEx Standard Overnight" at bounding box center [342, 111] width 0 height 4
click at [394, 163] on button "Apply Filter" at bounding box center [378, 164] width 76 height 10
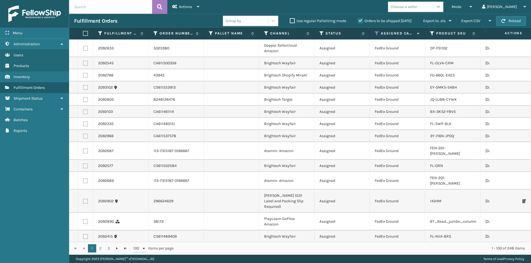
click at [441, 8] on icon at bounding box center [438, 7] width 6 height 6
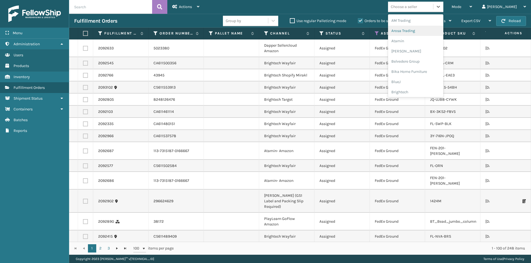
click at [424, 30] on div "Arosa Trading" at bounding box center [415, 31] width 55 height 10
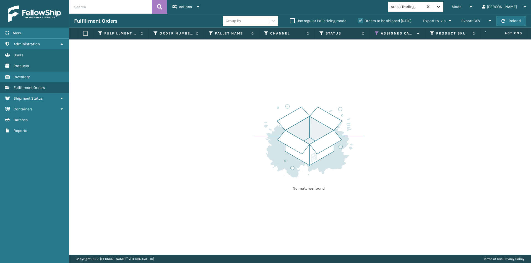
click at [441, 8] on icon at bounding box center [438, 7] width 6 height 6
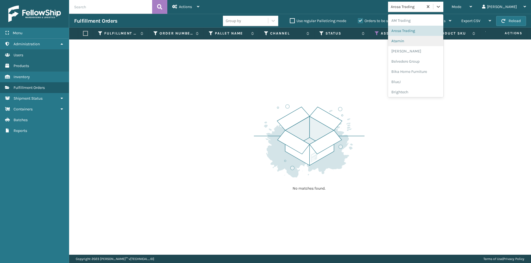
click at [421, 41] on div "Atamin" at bounding box center [415, 41] width 55 height 10
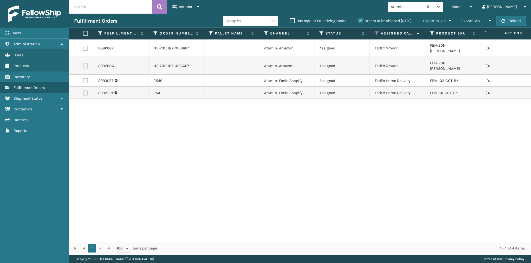
click at [84, 34] on label at bounding box center [84, 33] width 3 height 5
click at [83, 34] on input "checkbox" at bounding box center [83, 34] width 0 height 4
click at [198, 7] on icon at bounding box center [198, 7] width 2 height 4
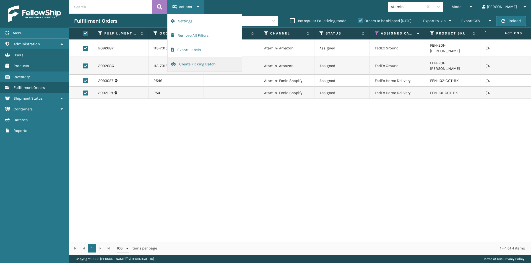
click at [195, 61] on button "Create Picking Batch" at bounding box center [205, 64] width 74 height 14
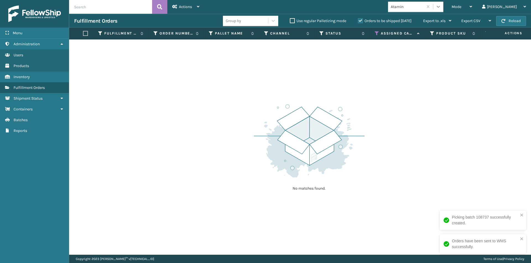
click at [440, 6] on icon at bounding box center [438, 7] width 3 height 2
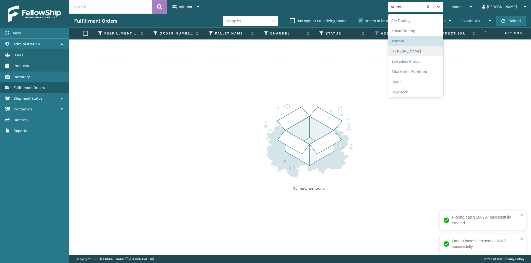
click at [428, 53] on div "[PERSON_NAME]" at bounding box center [415, 51] width 55 height 10
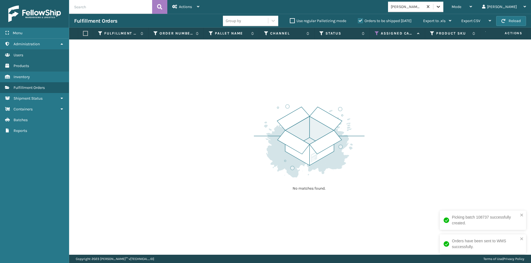
click at [441, 6] on icon at bounding box center [438, 7] width 6 height 6
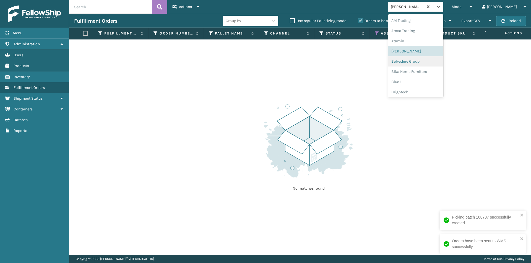
click at [430, 59] on div "Belvedere Group" at bounding box center [415, 61] width 55 height 10
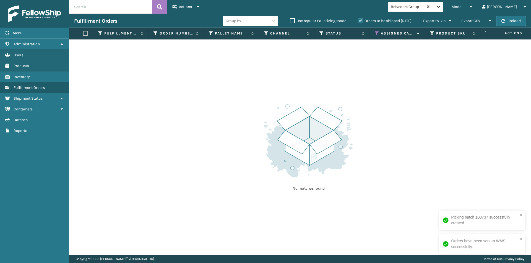
click at [441, 9] on icon at bounding box center [438, 7] width 6 height 6
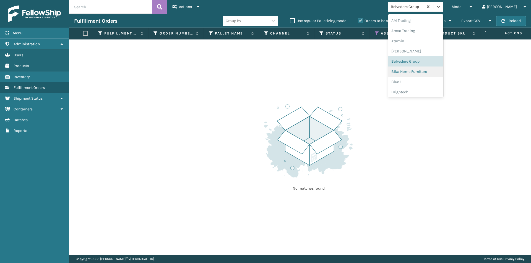
click at [432, 75] on div "Bika Home Furniture" at bounding box center [415, 72] width 55 height 10
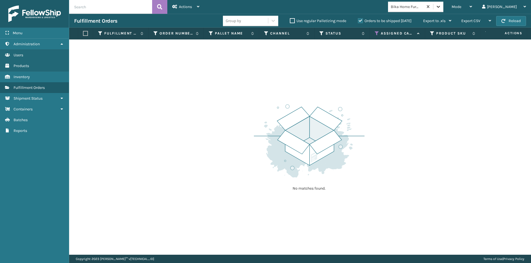
click at [443, 10] on div at bounding box center [438, 7] width 10 height 10
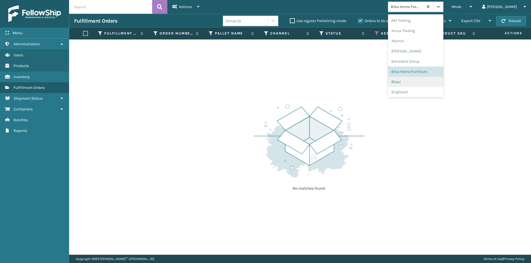
click at [423, 79] on div "BlueJ" at bounding box center [415, 82] width 55 height 10
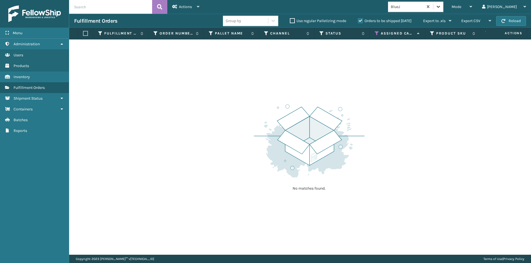
click at [441, 7] on icon at bounding box center [438, 7] width 6 height 6
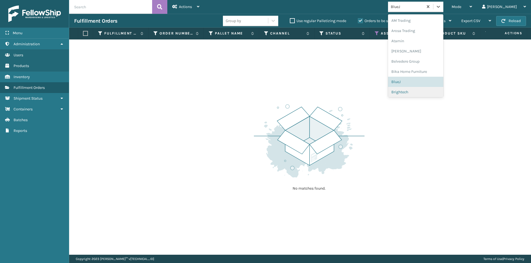
click at [423, 90] on div "Brightech" at bounding box center [415, 92] width 55 height 10
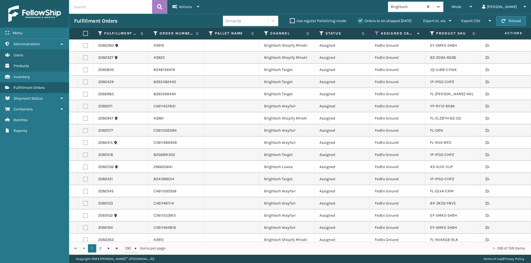
click at [86, 32] on label at bounding box center [84, 33] width 3 height 5
click at [83, 32] on input "checkbox" at bounding box center [83, 34] width 0 height 4
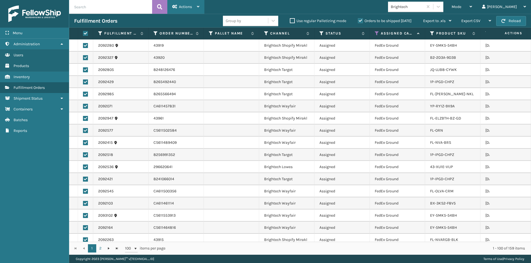
click at [198, 7] on icon at bounding box center [198, 7] width 2 height 4
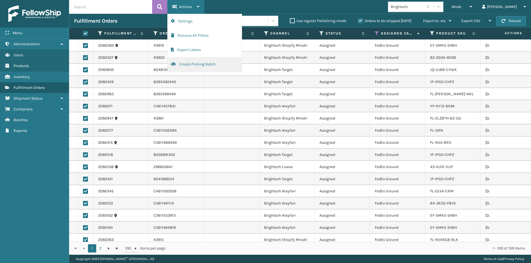
click at [192, 63] on button "Create Picking Batch" at bounding box center [205, 64] width 74 height 14
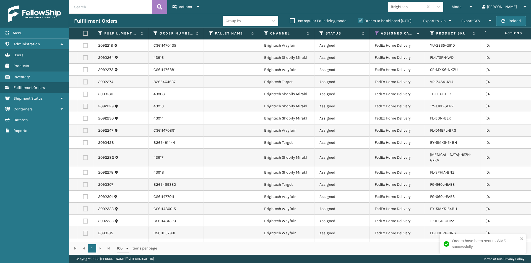
click at [85, 35] on label at bounding box center [84, 33] width 3 height 5
click at [83, 35] on input "checkbox" at bounding box center [83, 34] width 0 height 4
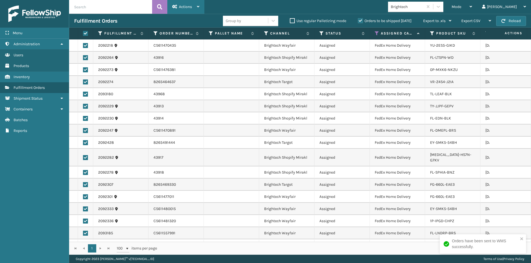
click at [197, 10] on div "Actions" at bounding box center [185, 7] width 27 height 14
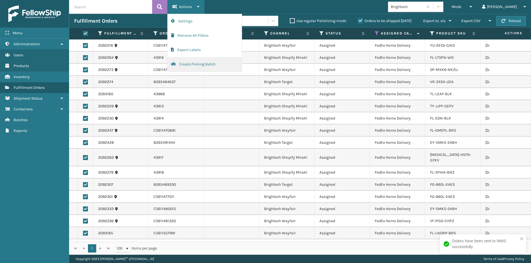
click at [193, 64] on button "Create Picking Batch" at bounding box center [205, 64] width 74 height 14
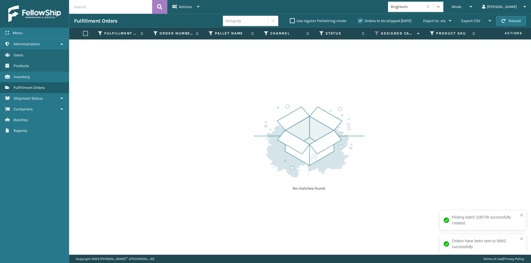
click at [441, 8] on icon at bounding box center [438, 7] width 6 height 6
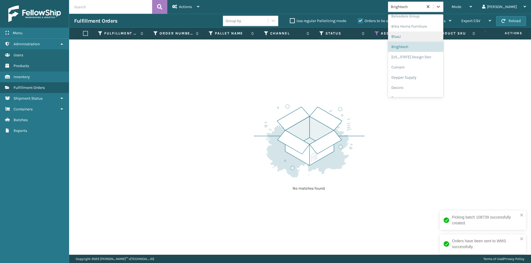
scroll to position [59, 0]
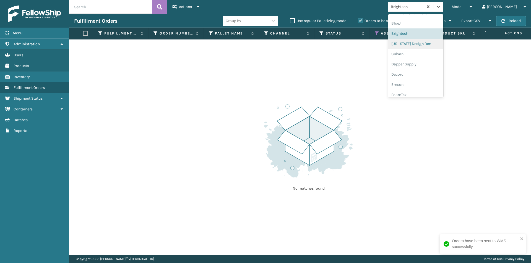
click at [424, 43] on div "[US_STATE] Design Den" at bounding box center [415, 44] width 55 height 10
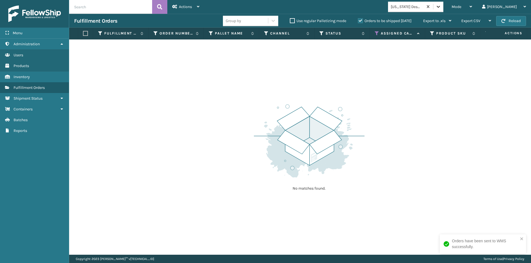
click at [443, 7] on div at bounding box center [438, 7] width 10 height 10
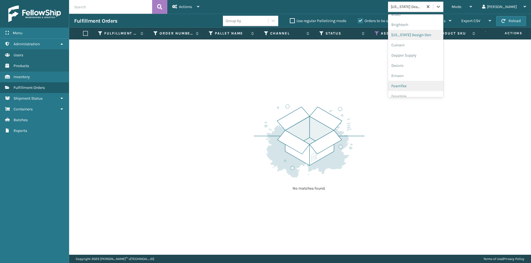
scroll to position [69, 0]
click at [419, 44] on div "Culvani" at bounding box center [415, 44] width 55 height 10
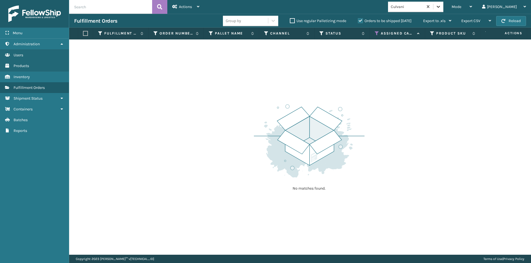
click at [440, 7] on icon at bounding box center [438, 7] width 3 height 2
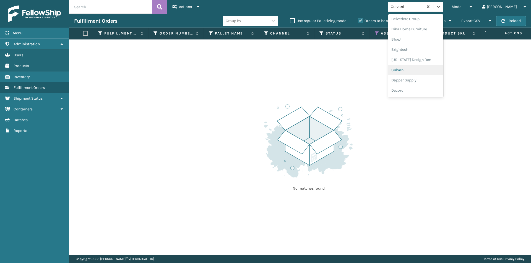
scroll to position [51, 0]
click at [425, 72] on div "Dapper Supply" at bounding box center [415, 71] width 55 height 10
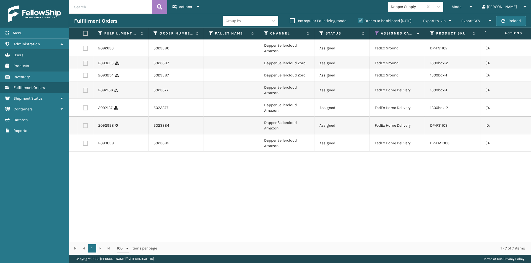
click at [86, 35] on label at bounding box center [84, 33] width 3 height 5
click at [83, 35] on input "checkbox" at bounding box center [83, 34] width 0 height 4
click at [187, 8] on span "Actions" at bounding box center [185, 6] width 13 height 5
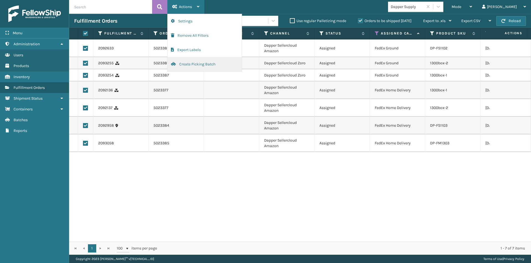
click at [194, 67] on button "Create Picking Batch" at bounding box center [205, 64] width 74 height 14
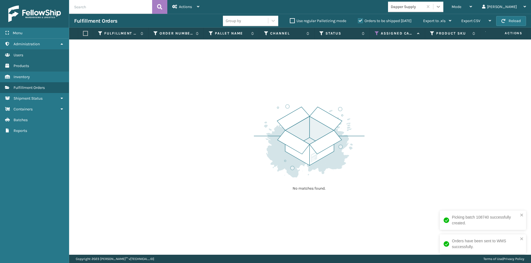
click at [440, 7] on icon at bounding box center [438, 7] width 3 height 2
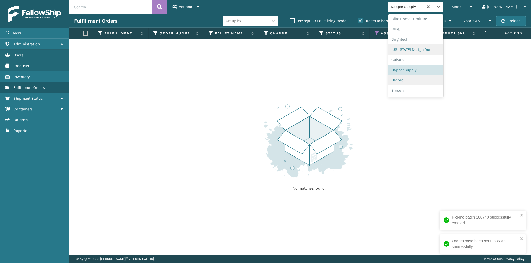
scroll to position [62, 0]
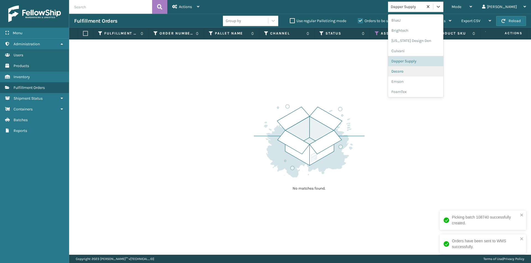
click at [427, 75] on div "Decoro" at bounding box center [415, 71] width 55 height 10
click at [441, 8] on icon at bounding box center [438, 7] width 6 height 6
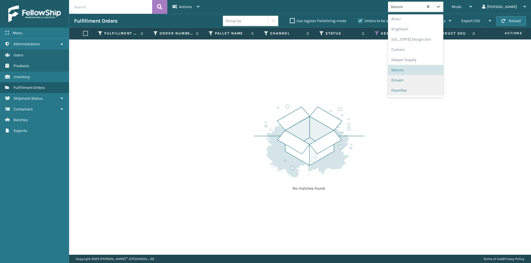
scroll to position [72, 0]
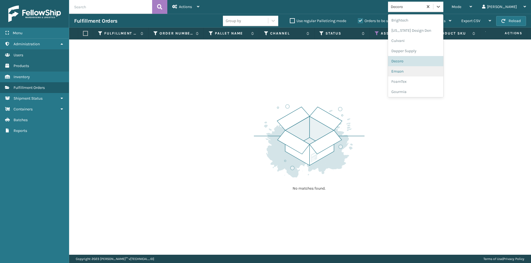
click at [427, 75] on div "Emson" at bounding box center [415, 71] width 55 height 10
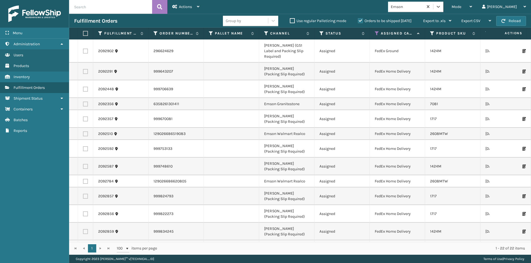
click at [85, 34] on label at bounding box center [84, 33] width 3 height 5
click at [83, 34] on input "checkbox" at bounding box center [83, 34] width 0 height 4
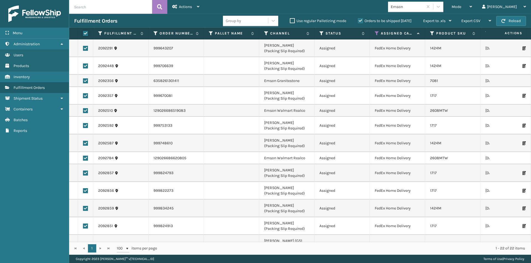
scroll to position [0, 0]
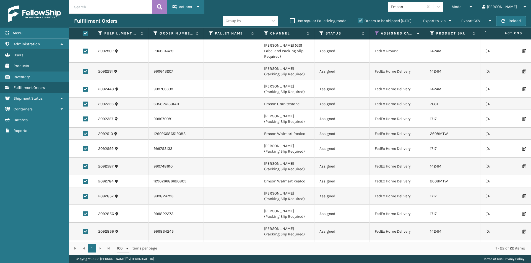
click at [193, 9] on div "Actions" at bounding box center [185, 7] width 27 height 14
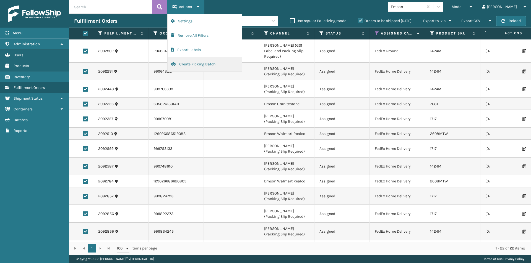
click at [196, 62] on button "Create Picking Batch" at bounding box center [205, 64] width 74 height 14
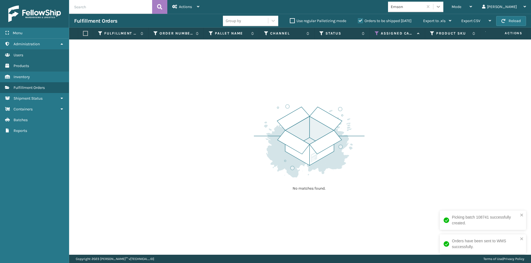
click at [443, 11] on div at bounding box center [438, 7] width 10 height 10
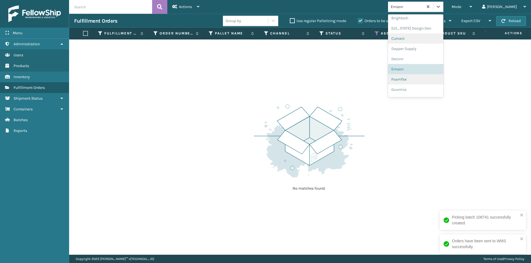
scroll to position [82, 0]
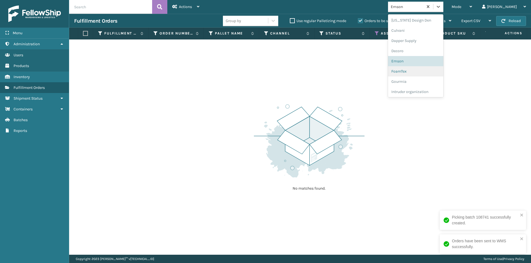
click at [428, 71] on div "FoamTex" at bounding box center [415, 71] width 55 height 10
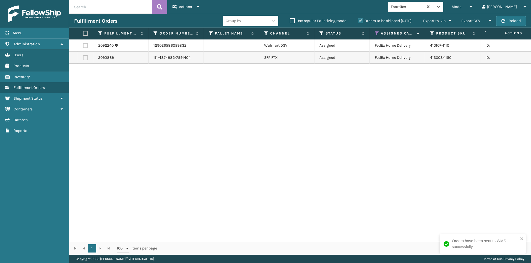
click at [83, 34] on label at bounding box center [84, 33] width 3 height 5
click at [83, 34] on input "checkbox" at bounding box center [83, 34] width 0 height 4
click at [200, 5] on div "Actions Settings Remove All Filters Export Labels Create Picking Batch" at bounding box center [185, 7] width 37 height 14
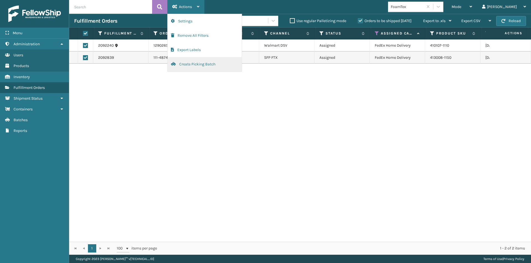
click at [194, 68] on button "Create Picking Batch" at bounding box center [205, 64] width 74 height 14
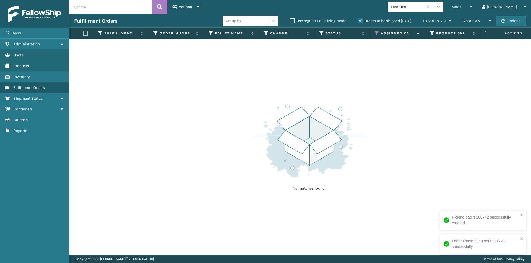
click at [441, 7] on icon at bounding box center [438, 7] width 6 height 6
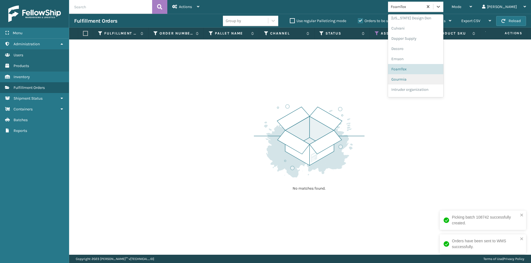
scroll to position [92, 0]
click at [428, 70] on div "Gourmia" at bounding box center [415, 71] width 55 height 10
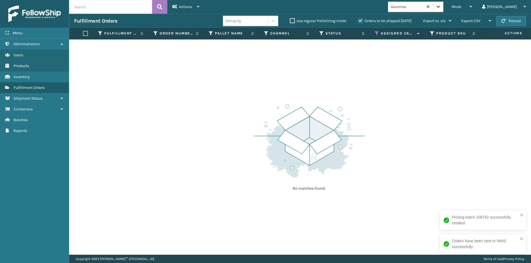
click at [441, 5] on icon at bounding box center [438, 7] width 6 height 6
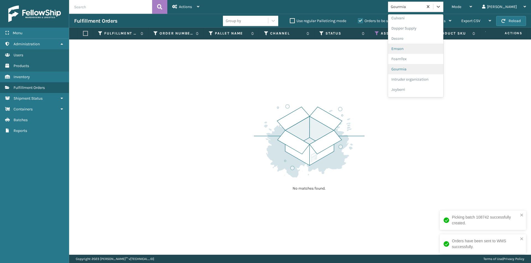
scroll to position [103, 0]
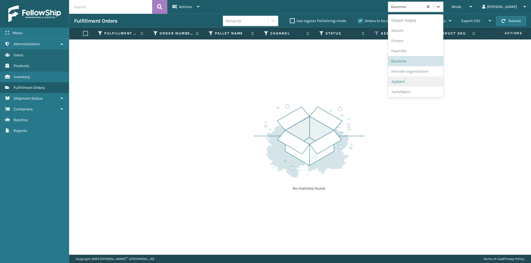
click at [421, 84] on div "Joyberri" at bounding box center [415, 82] width 55 height 10
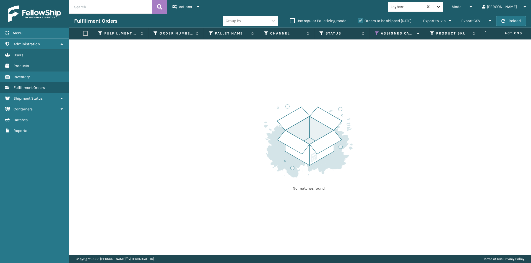
click at [441, 7] on icon at bounding box center [438, 7] width 6 height 6
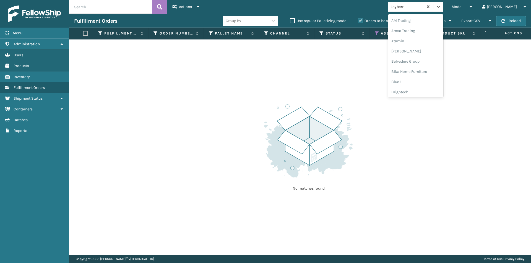
scroll to position [95, 0]
click at [423, 89] on div "Joyberri" at bounding box center [415, 89] width 55 height 10
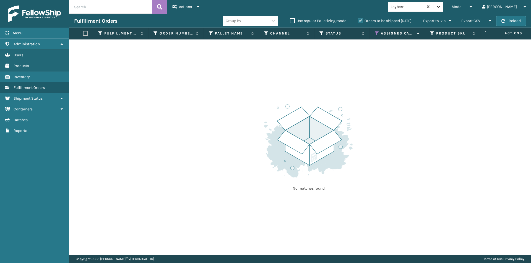
click at [441, 5] on icon at bounding box center [438, 7] width 6 height 6
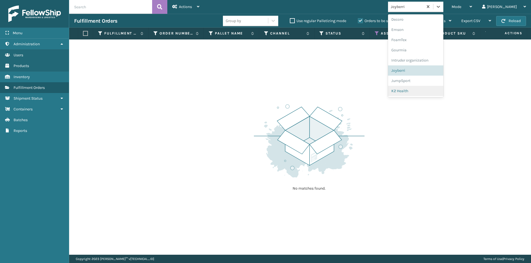
scroll to position [123, 0]
click at [428, 74] on div "JumpSport" at bounding box center [415, 71] width 55 height 10
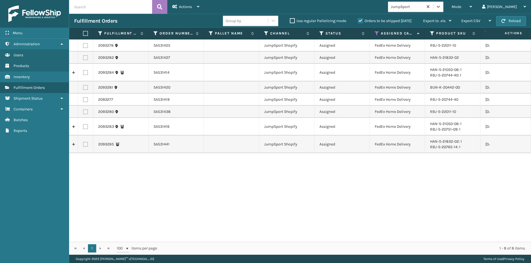
click at [84, 35] on label at bounding box center [84, 33] width 3 height 5
click at [83, 35] on input "checkbox" at bounding box center [83, 34] width 0 height 4
click at [193, 9] on div "Actions" at bounding box center [185, 7] width 27 height 14
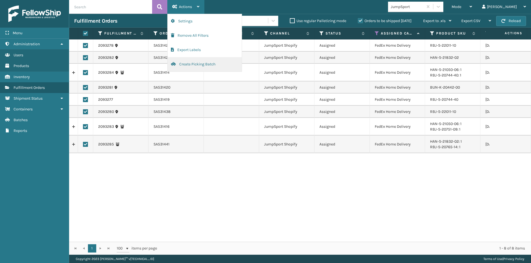
click at [191, 64] on button "Create Picking Batch" at bounding box center [205, 64] width 74 height 14
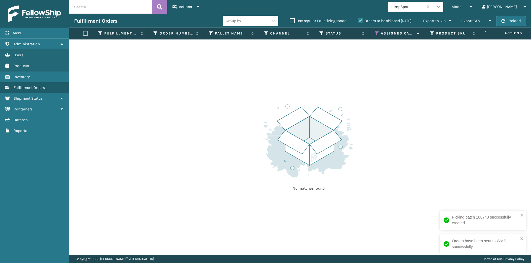
click at [441, 8] on icon at bounding box center [438, 7] width 6 height 6
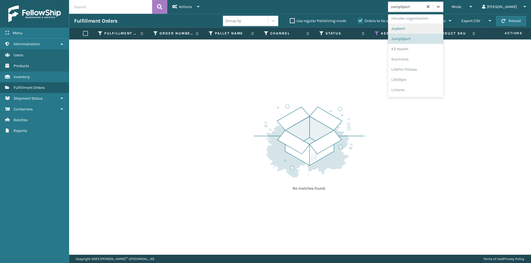
scroll to position [161, 0]
click at [430, 44] on div "K2 Health" at bounding box center [415, 44] width 55 height 10
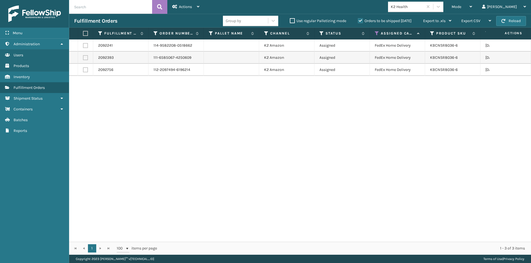
click at [83, 35] on label at bounding box center [84, 33] width 3 height 5
click at [83, 35] on input "checkbox" at bounding box center [83, 34] width 0 height 4
click at [191, 7] on span "Actions" at bounding box center [185, 6] width 13 height 5
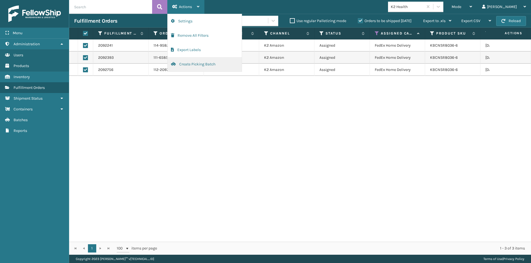
click at [196, 62] on button "Create Picking Batch" at bounding box center [205, 64] width 74 height 14
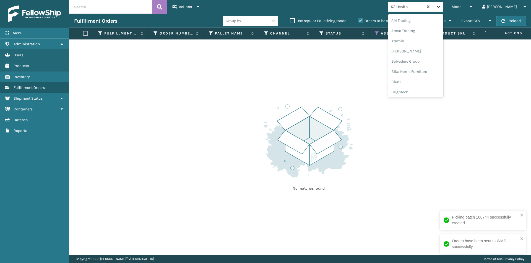
click at [440, 7] on icon at bounding box center [438, 7] width 3 height 2
click at [427, 43] on div "Koolmore" at bounding box center [415, 44] width 55 height 10
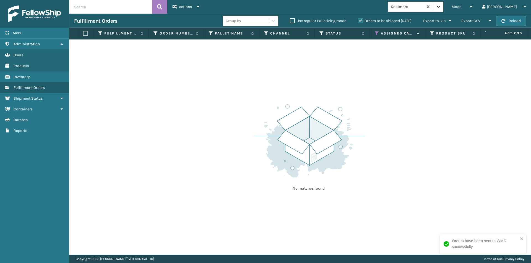
click at [443, 4] on div at bounding box center [438, 7] width 10 height 10
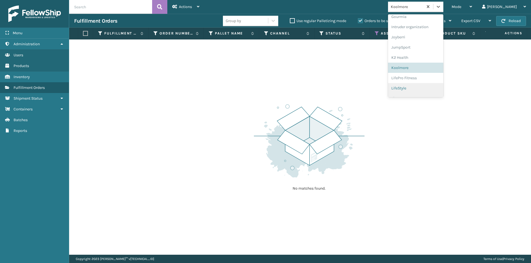
scroll to position [175, 0]
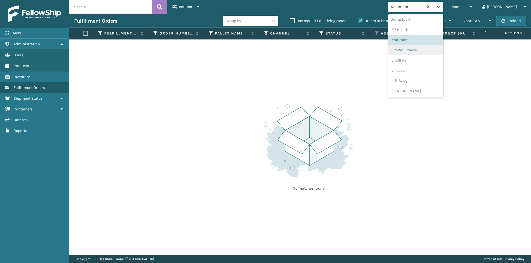
click at [420, 51] on div "LifePro Fitness" at bounding box center [415, 50] width 55 height 10
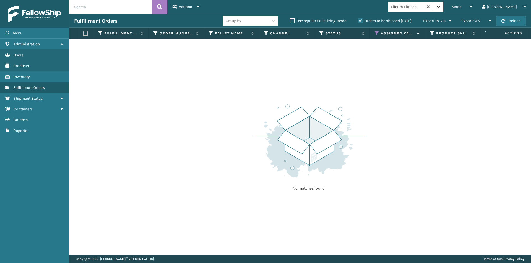
click at [441, 7] on icon at bounding box center [438, 7] width 6 height 6
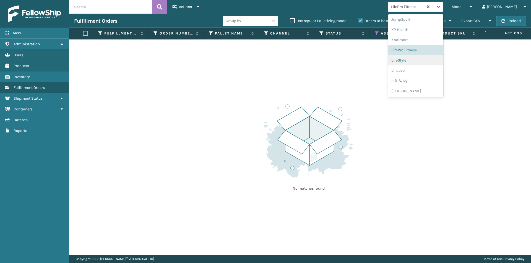
click at [422, 59] on div "LifeStyle" at bounding box center [415, 60] width 55 height 10
click at [441, 9] on icon at bounding box center [438, 7] width 6 height 6
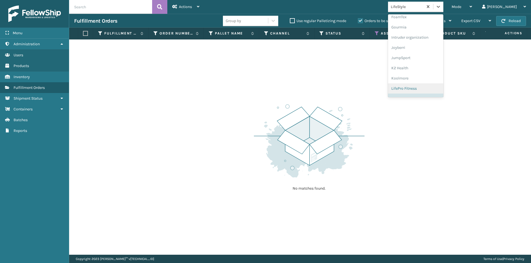
scroll to position [166, 0]
click at [424, 78] on div "Lincove" at bounding box center [415, 80] width 55 height 10
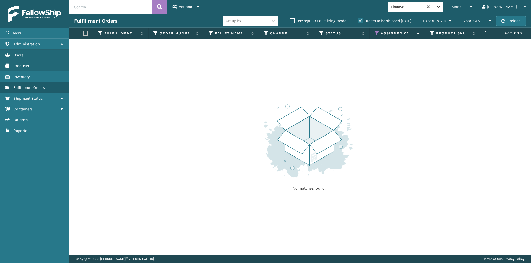
click at [443, 10] on div at bounding box center [438, 7] width 10 height 10
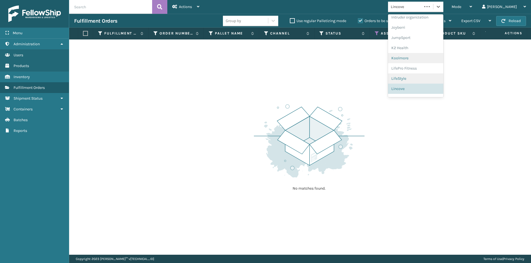
scroll to position [175, 0]
click at [425, 82] on div "loft & Ivy" at bounding box center [415, 81] width 55 height 10
click at [443, 9] on div at bounding box center [438, 7] width 10 height 10
click at [417, 90] on div "[PERSON_NAME]" at bounding box center [415, 91] width 55 height 10
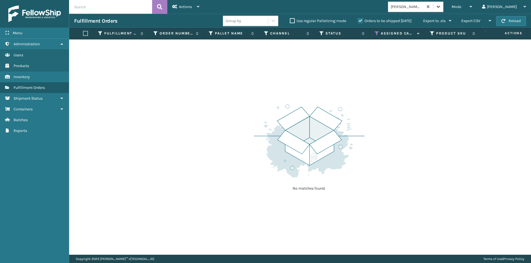
click at [441, 8] on icon at bounding box center [438, 7] width 6 height 6
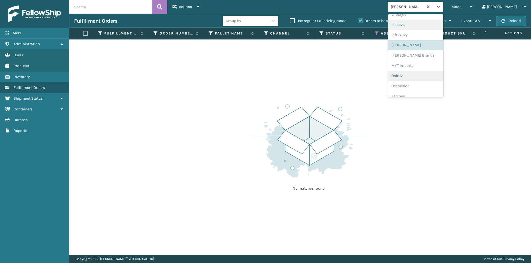
scroll to position [230, 0]
click at [422, 48] on div "[PERSON_NAME] Brands" at bounding box center [415, 46] width 55 height 10
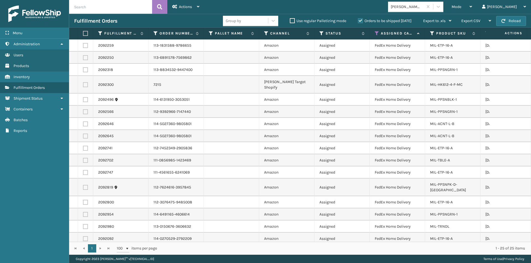
click at [86, 33] on label at bounding box center [84, 33] width 3 height 5
click at [83, 33] on input "checkbox" at bounding box center [83, 34] width 0 height 4
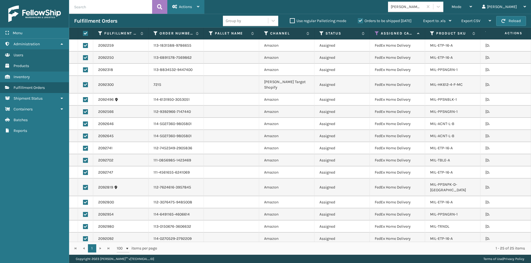
click at [188, 9] on div "Actions" at bounding box center [185, 7] width 27 height 14
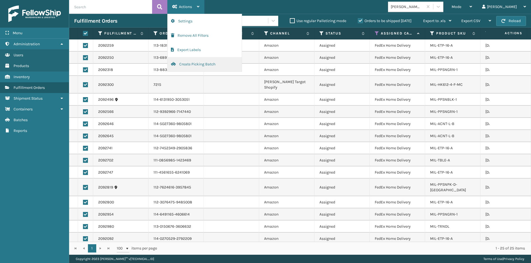
click at [181, 65] on button "Create Picking Batch" at bounding box center [205, 64] width 74 height 14
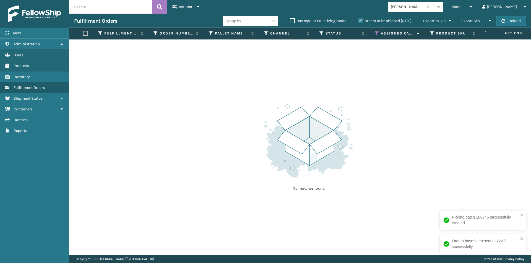
click at [443, 10] on div at bounding box center [438, 7] width 10 height 10
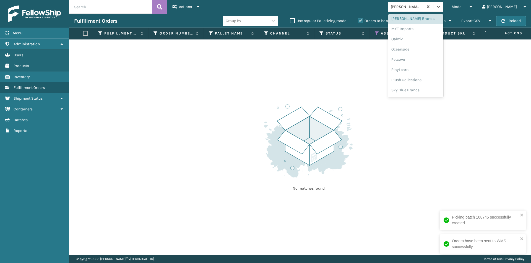
scroll to position [258, 0]
click at [432, 29] on div "MYT Imports" at bounding box center [415, 28] width 55 height 10
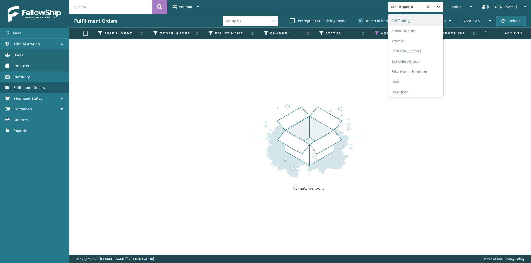
click at [441, 7] on icon at bounding box center [438, 7] width 6 height 6
click at [420, 49] on div "Oaktiv" at bounding box center [415, 48] width 55 height 10
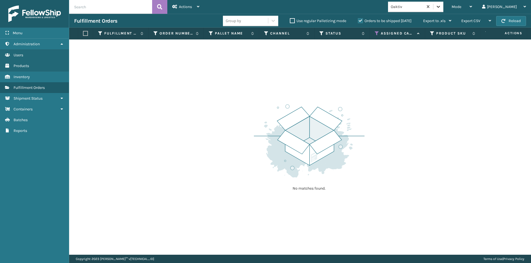
click at [443, 11] on div at bounding box center [438, 7] width 10 height 10
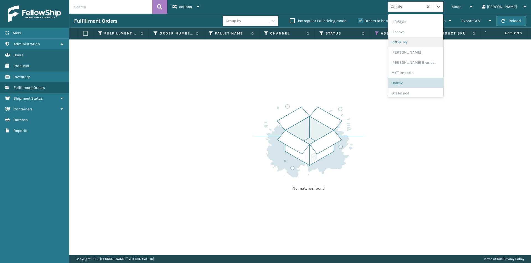
scroll to position [222, 0]
click at [428, 85] on div "Oceanside" at bounding box center [415, 85] width 55 height 10
click at [441, 7] on icon at bounding box center [438, 7] width 6 height 6
click at [424, 94] on div "Petcove" at bounding box center [415, 92] width 55 height 10
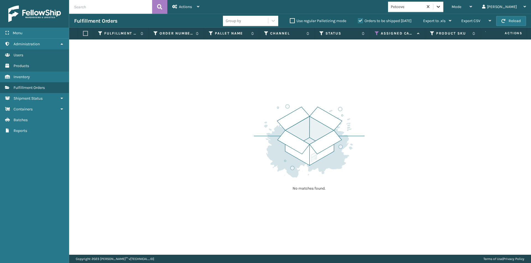
click at [441, 7] on icon at bounding box center [438, 7] width 6 height 6
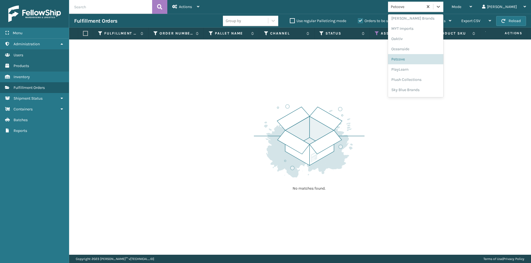
scroll to position [277, 0]
click at [421, 52] on div "PlayLearn" at bounding box center [415, 50] width 55 height 10
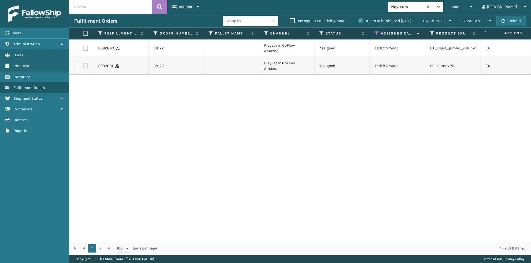
click at [85, 33] on label at bounding box center [84, 33] width 3 height 5
click at [83, 33] on input "checkbox" at bounding box center [83, 34] width 0 height 4
click at [197, 10] on div "Actions" at bounding box center [185, 7] width 27 height 14
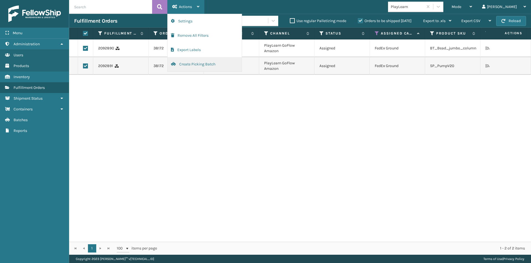
click at [192, 64] on button "Create Picking Batch" at bounding box center [205, 64] width 74 height 14
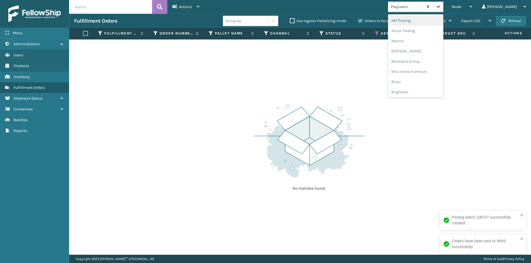
click at [440, 6] on icon at bounding box center [438, 7] width 3 height 2
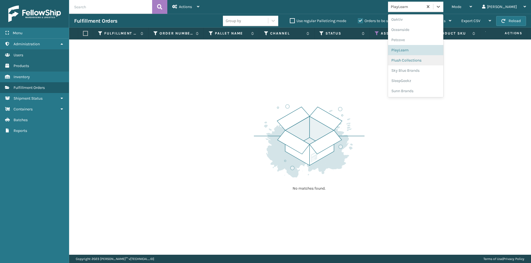
click at [424, 63] on div "Plush Collections" at bounding box center [415, 60] width 55 height 10
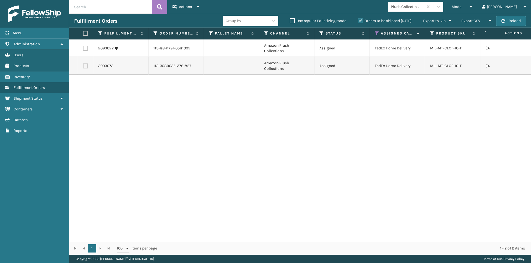
click at [84, 34] on label at bounding box center [84, 33] width 3 height 5
click at [83, 34] on input "checkbox" at bounding box center [83, 34] width 0 height 4
click at [186, 10] on div "Actions" at bounding box center [185, 7] width 27 height 14
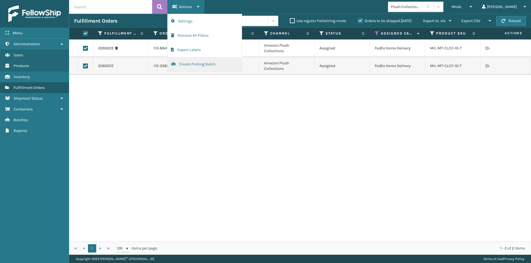
click at [196, 63] on button "Create Picking Batch" at bounding box center [205, 64] width 74 height 14
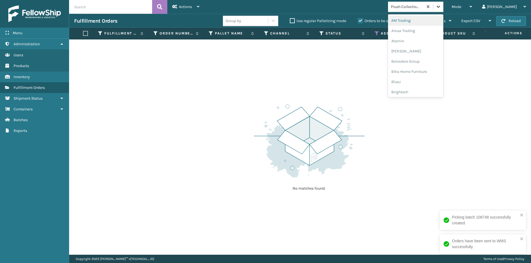
click at [441, 9] on icon at bounding box center [438, 7] width 6 height 6
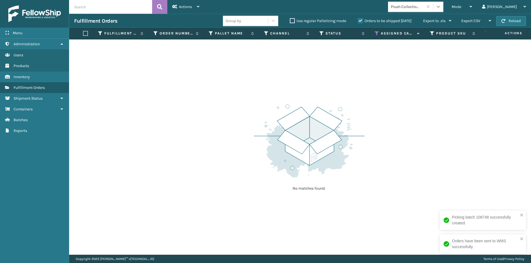
click at [441, 6] on icon at bounding box center [438, 7] width 6 height 6
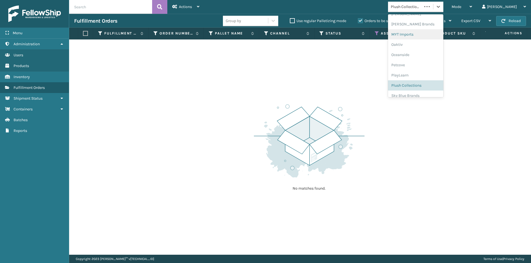
scroll to position [277, 0]
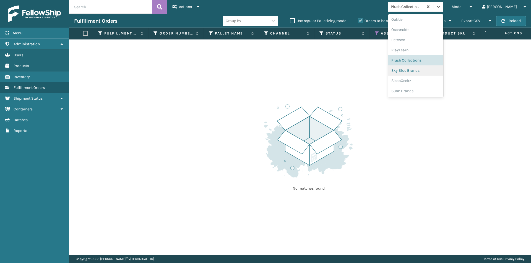
click at [438, 70] on div "Sky Blue Brands" at bounding box center [415, 71] width 55 height 10
click at [440, 7] on icon at bounding box center [438, 7] width 3 height 2
click at [423, 81] on div "SleepGeekz" at bounding box center [415, 81] width 55 height 10
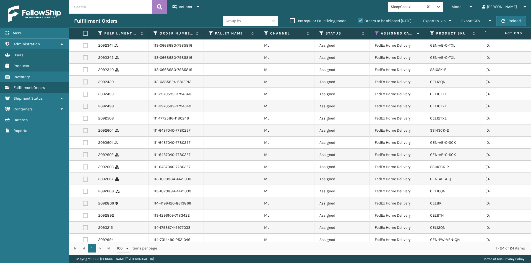
click at [85, 33] on label at bounding box center [84, 33] width 3 height 5
click at [83, 33] on input "checkbox" at bounding box center [83, 34] width 0 height 4
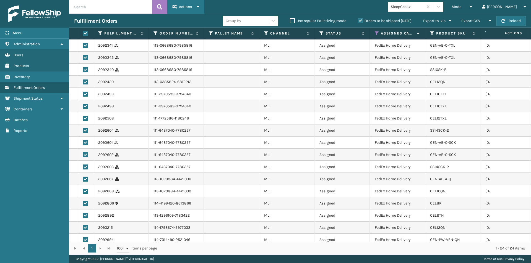
click at [184, 10] on div "Actions" at bounding box center [185, 7] width 27 height 14
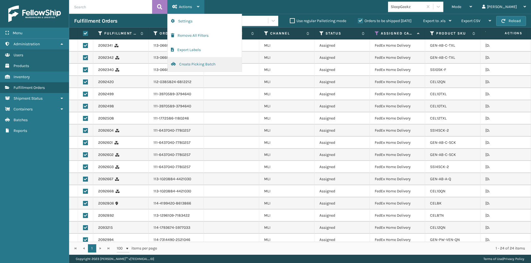
click at [184, 64] on button "Create Picking Batch" at bounding box center [205, 64] width 74 height 14
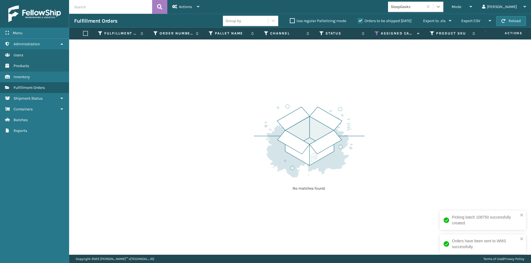
click at [441, 8] on icon at bounding box center [438, 7] width 6 height 6
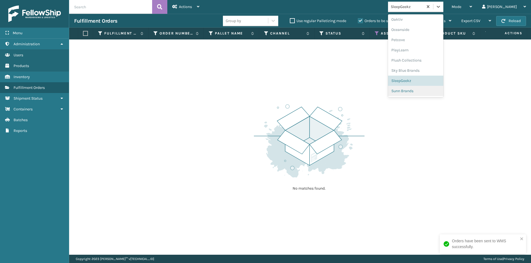
click at [428, 92] on div "Sunn Brands" at bounding box center [415, 91] width 55 height 10
